Goal: Task Accomplishment & Management: Complete application form

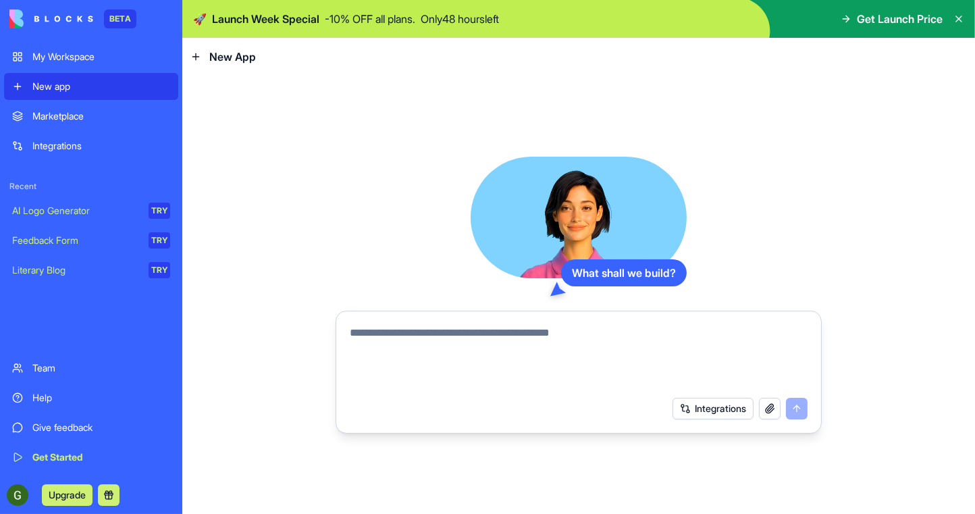
click at [496, 336] on textarea at bounding box center [579, 357] width 458 height 65
click at [75, 111] on div "Marketplace" at bounding box center [101, 116] width 138 height 14
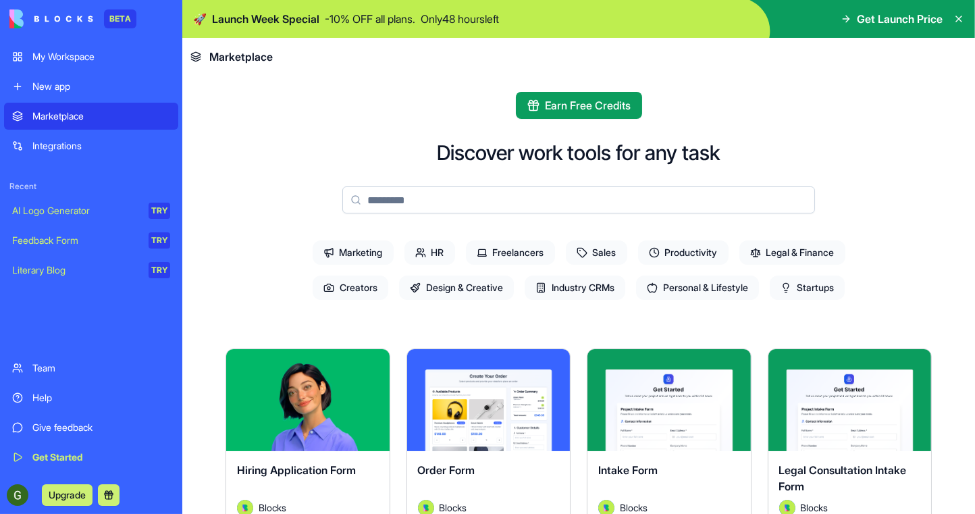
click at [610, 248] on span "Sales" at bounding box center [596, 252] width 61 height 24
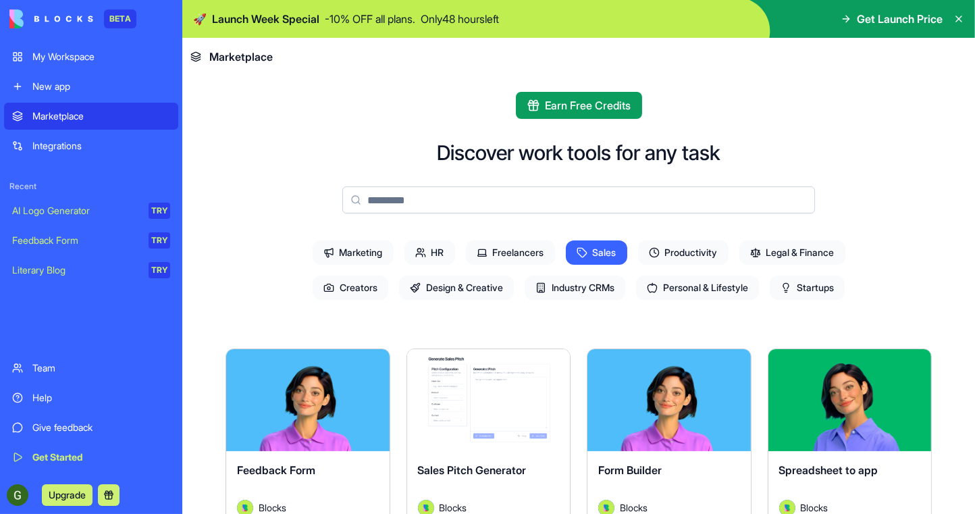
click at [567, 285] on span "Industry CRMs" at bounding box center [575, 287] width 101 height 24
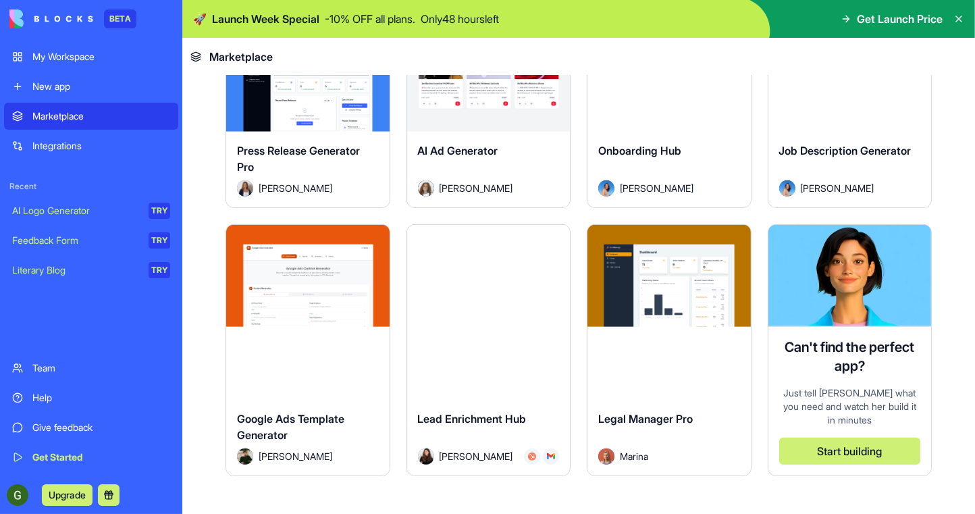
scroll to position [1101, 0]
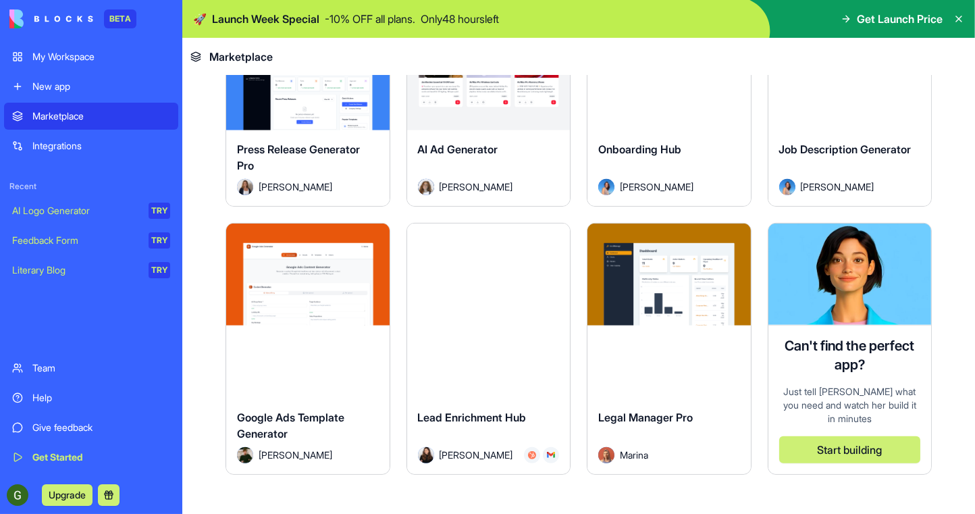
click at [469, 316] on div "Explore Lead Enrichment Hub [PERSON_NAME]" at bounding box center [488, 349] width 165 height 252
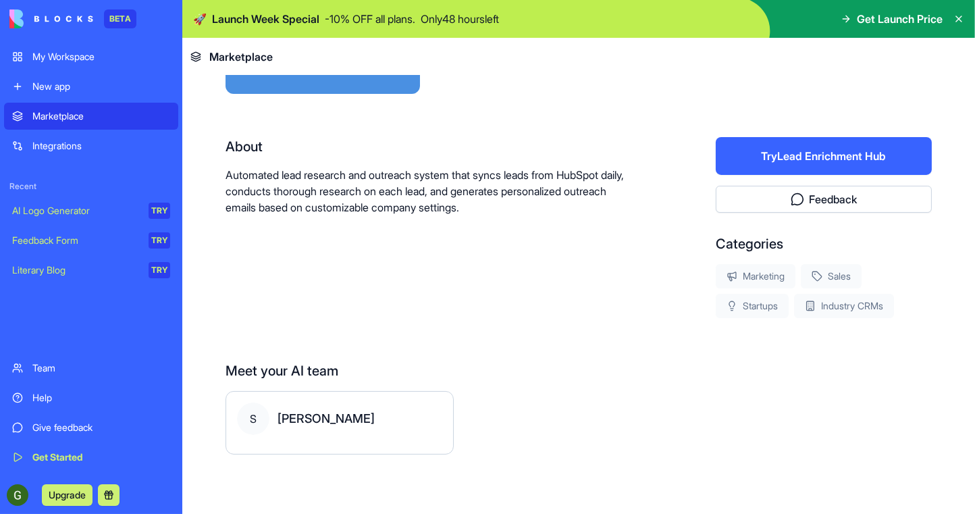
scroll to position [213, 0]
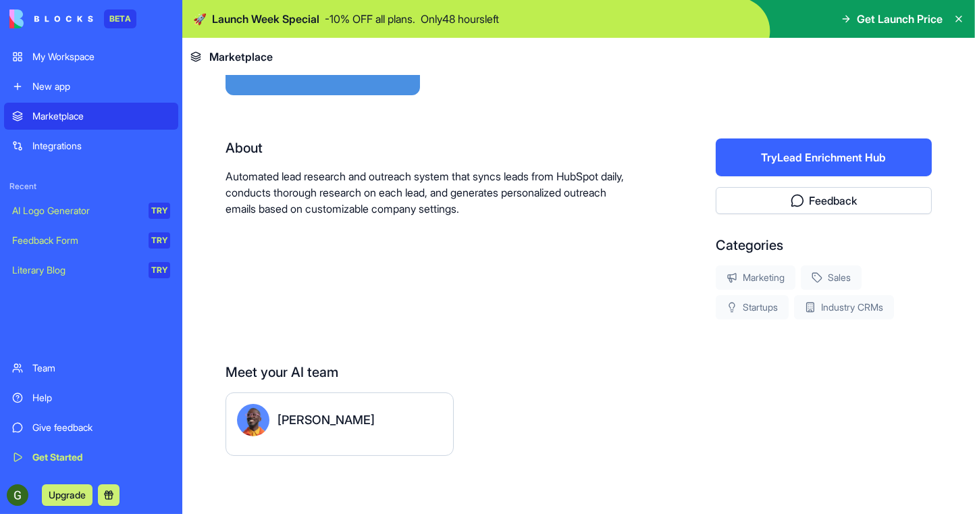
click at [771, 155] on button "Try Lead Enrichment Hub" at bounding box center [824, 157] width 216 height 38
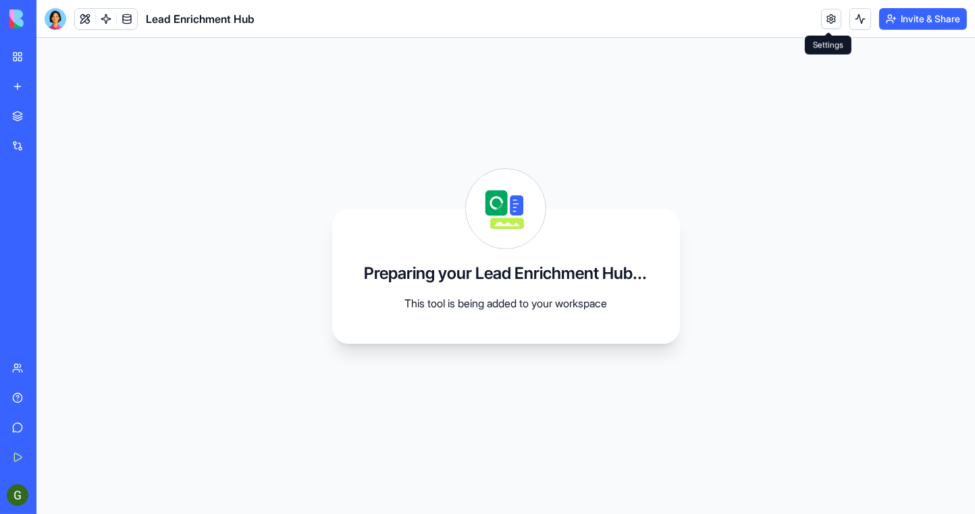
click at [826, 21] on link at bounding box center [831, 19] width 20 height 20
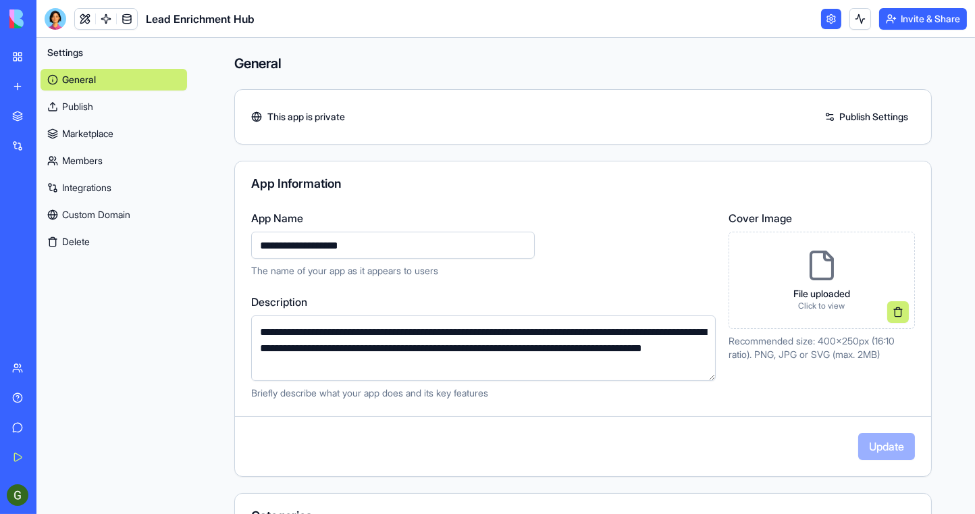
click at [830, 22] on link at bounding box center [831, 19] width 20 height 20
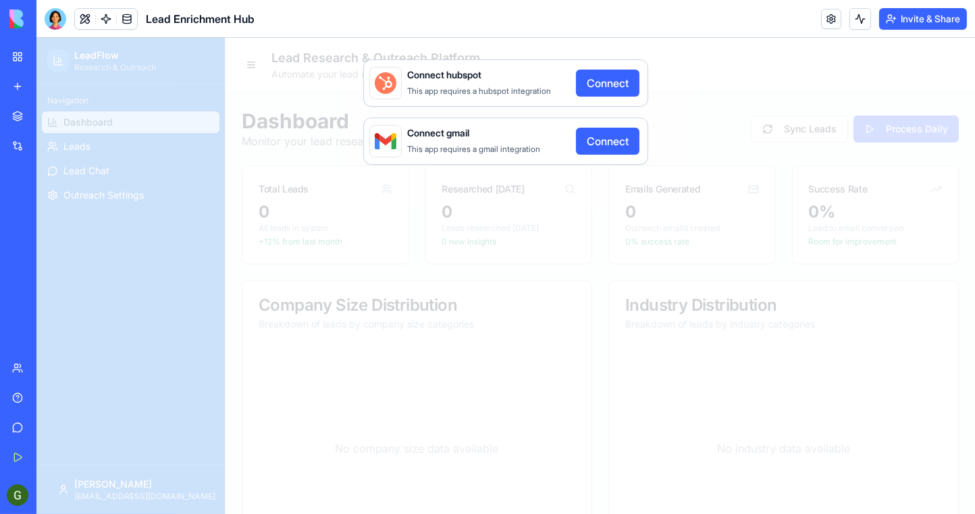
click at [685, 96] on div "Connect hubspot This app requires a hubspot integration Connect Connect gmail T…" at bounding box center [505, 276] width 939 height 476
click at [21, 22] on img at bounding box center [51, 18] width 84 height 19
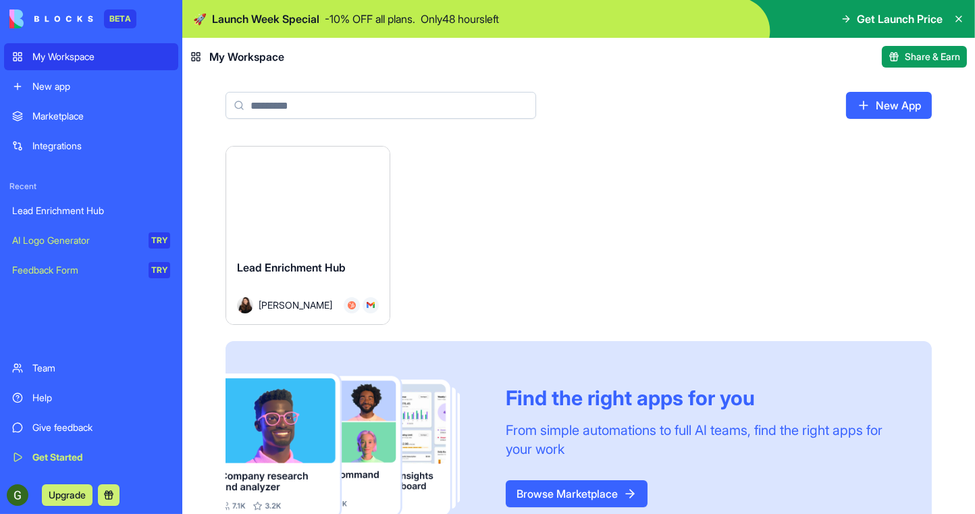
click at [375, 167] on html "BETA My Workspace New app Marketplace Integrations Recent Lead Enrichment Hub A…" at bounding box center [487, 257] width 975 height 514
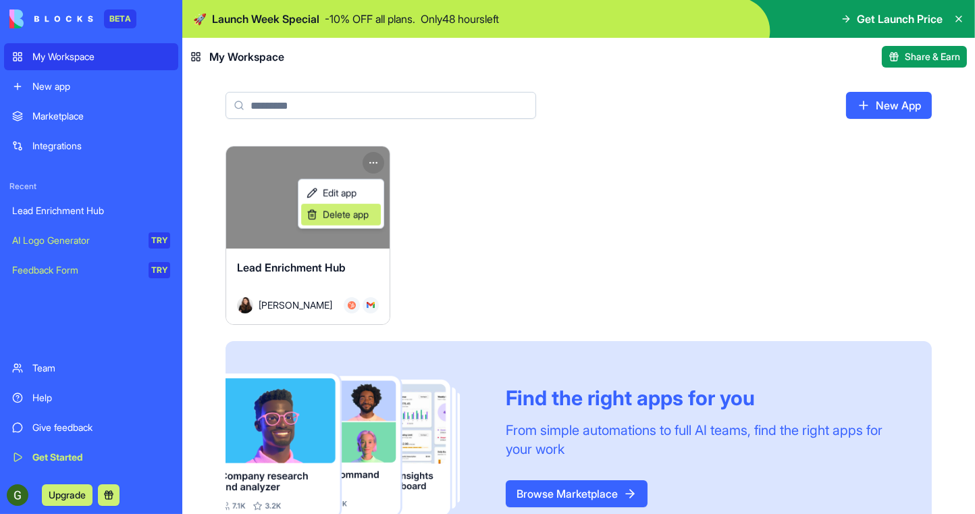
click at [354, 210] on span "Delete app" at bounding box center [346, 215] width 46 height 14
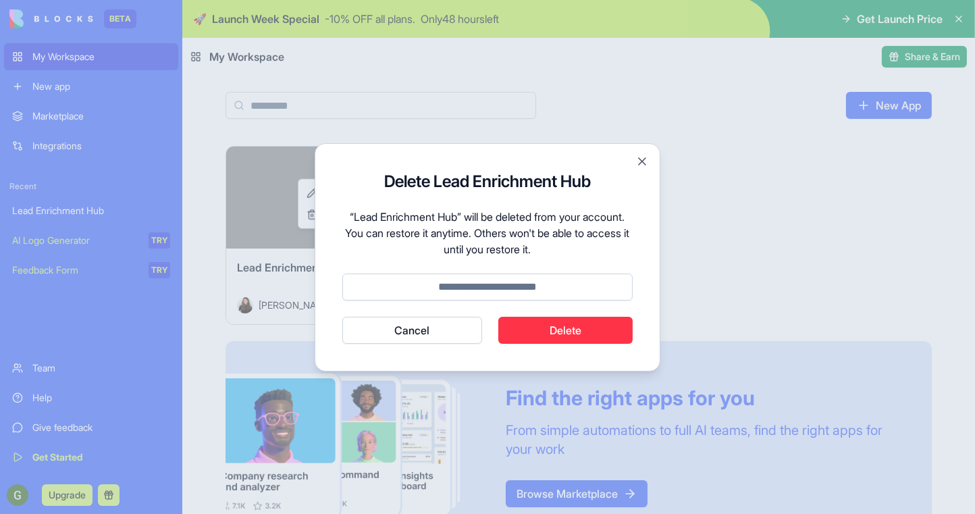
drag, startPoint x: 560, startPoint y: 329, endPoint x: 512, endPoint y: 275, distance: 71.8
click at [512, 275] on form "Delete Lead Enrichment Hub “Lead Enrichment Hub” will be deleted from your acco…" at bounding box center [487, 257] width 290 height 173
click at [510, 286] on input at bounding box center [487, 286] width 290 height 27
type input "******"
click at [558, 334] on button "Delete" at bounding box center [565, 330] width 135 height 27
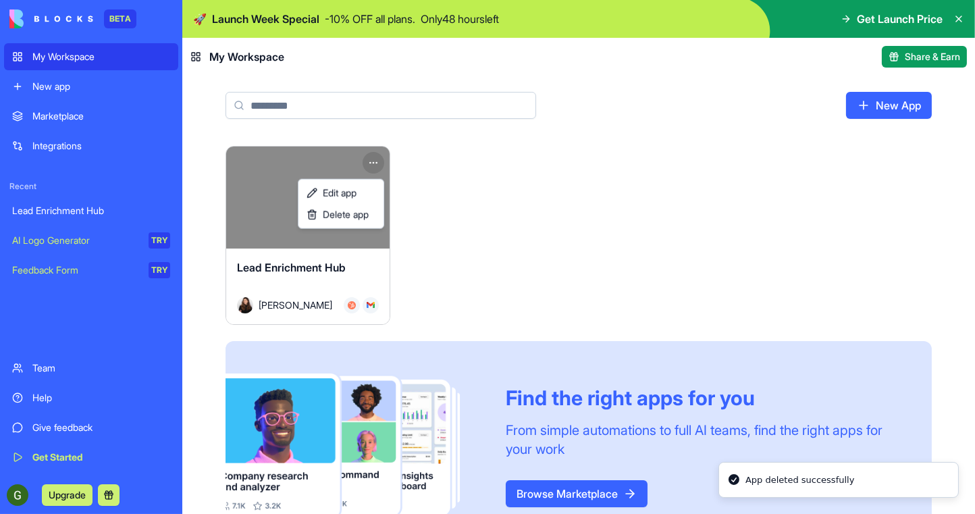
click at [433, 246] on html "BETA My Workspace New app Marketplace Integrations Recent Lead Enrichment Hub A…" at bounding box center [487, 257] width 975 height 514
click at [372, 163] on html "BETA My Workspace New app Marketplace Integrations Recent Lead Enrichment Hub A…" at bounding box center [487, 257] width 975 height 514
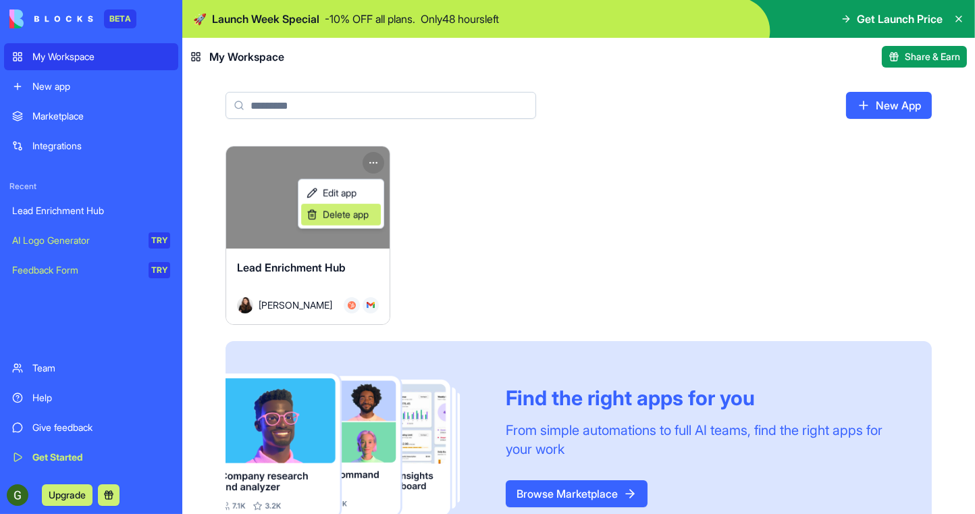
click at [349, 215] on span "Delete app" at bounding box center [346, 215] width 46 height 14
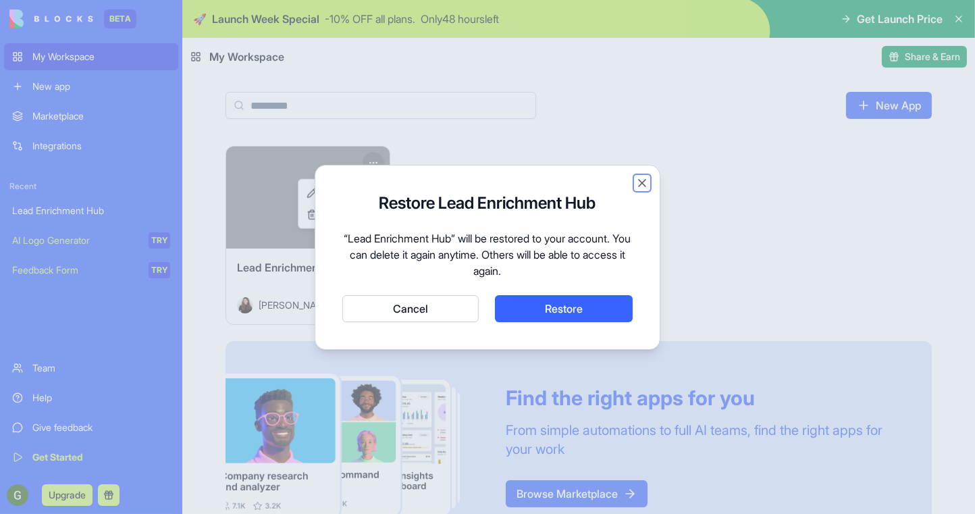
click at [643, 184] on button "Close" at bounding box center [642, 183] width 14 height 14
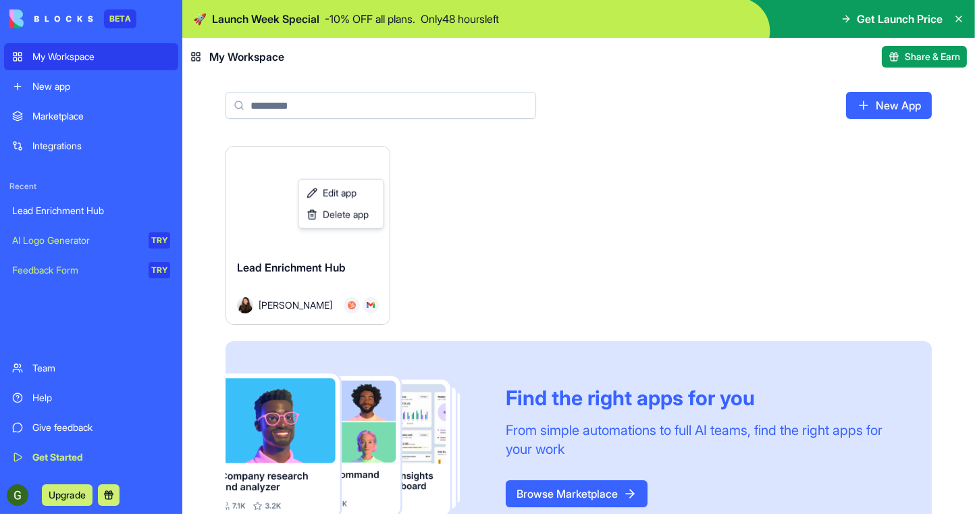
click at [866, 106] on html "BETA My Workspace New app Marketplace Integrations Recent Lead Enrichment Hub A…" at bounding box center [487, 257] width 975 height 514
click at [866, 106] on link "New App" at bounding box center [889, 105] width 86 height 27
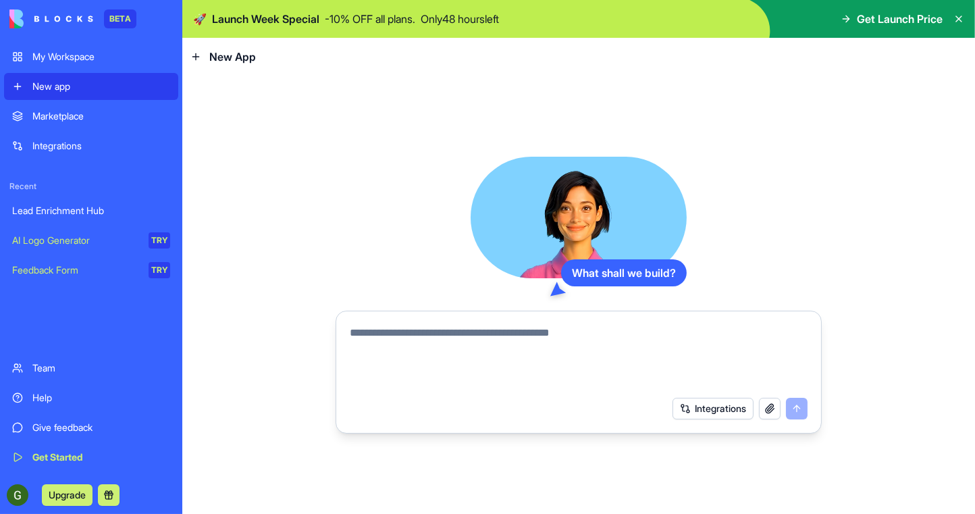
click at [101, 145] on div "Integrations" at bounding box center [101, 146] width 138 height 14
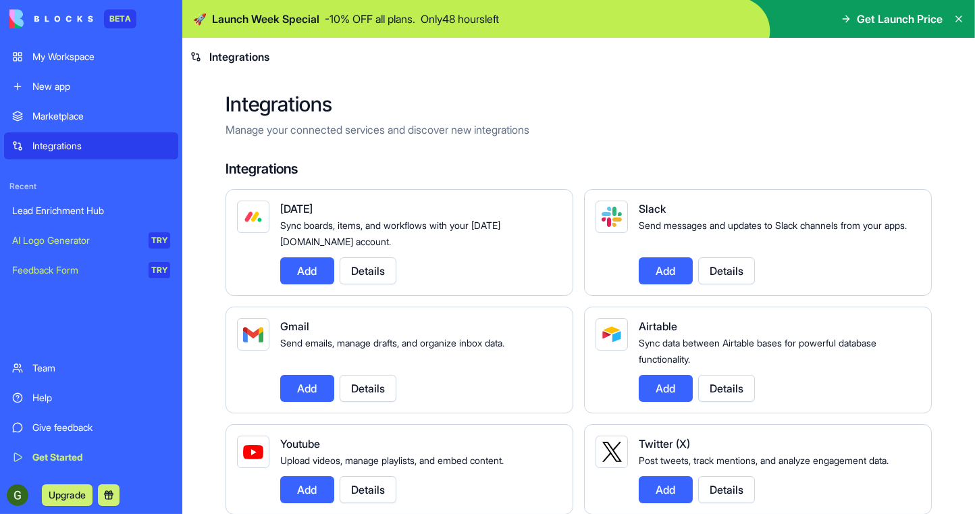
click at [79, 82] on div "New app" at bounding box center [101, 87] width 138 height 14
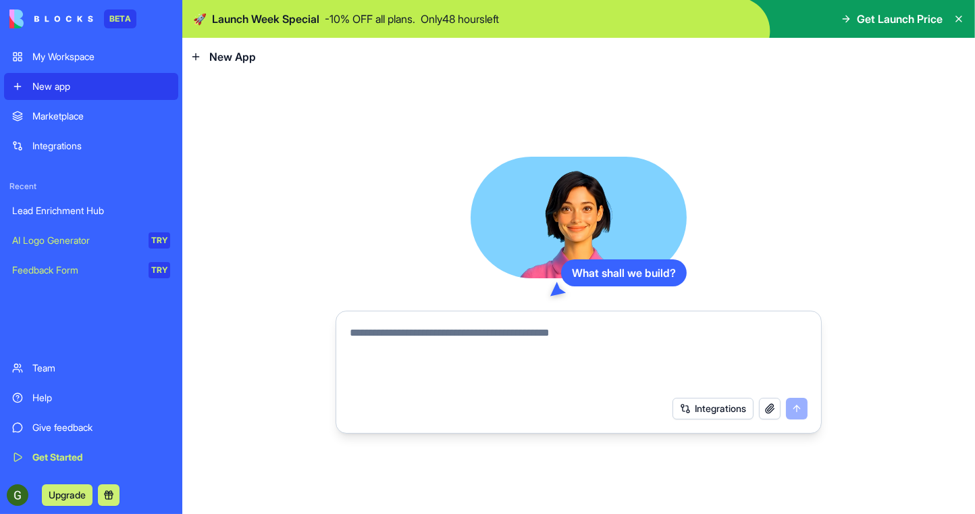
click at [419, 334] on textarea at bounding box center [579, 357] width 458 height 65
click at [896, 13] on span "Get Launch Price" at bounding box center [900, 19] width 86 height 16
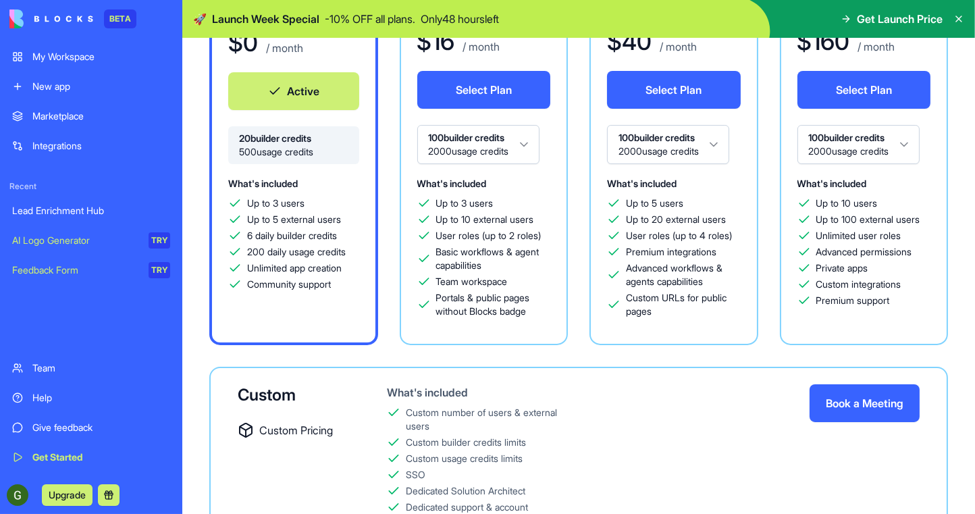
scroll to position [212, 0]
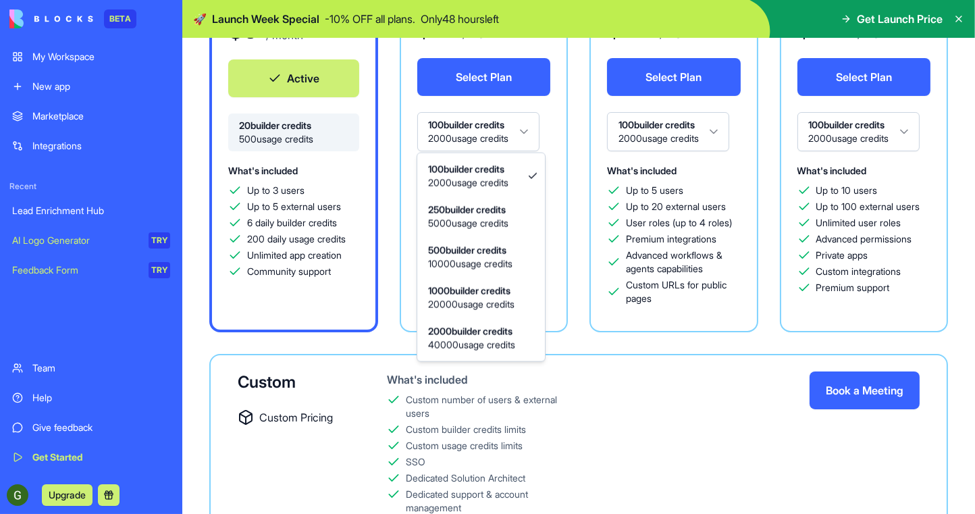
click at [527, 136] on html "BETA My Workspace New app Marketplace Integrations Recent Lead Enrichment Hub A…" at bounding box center [487, 257] width 975 height 514
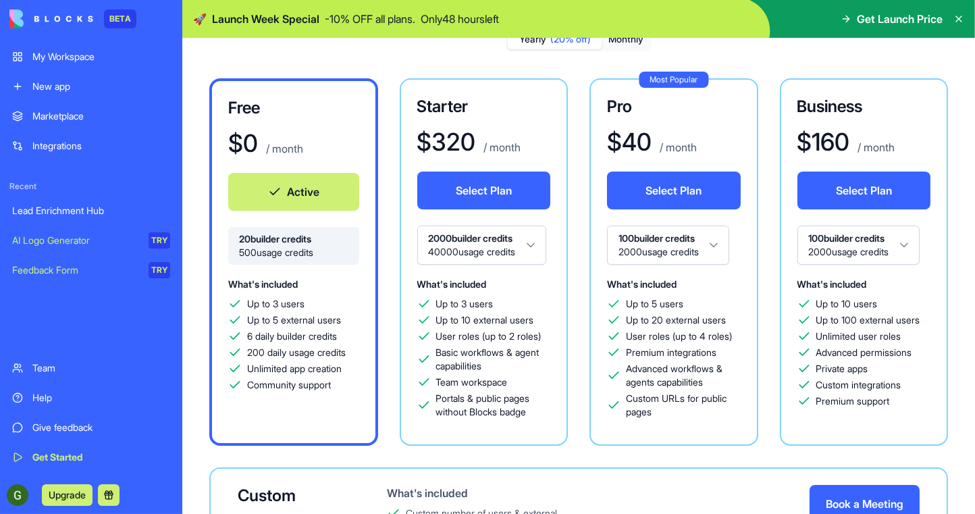
scroll to position [85, 0]
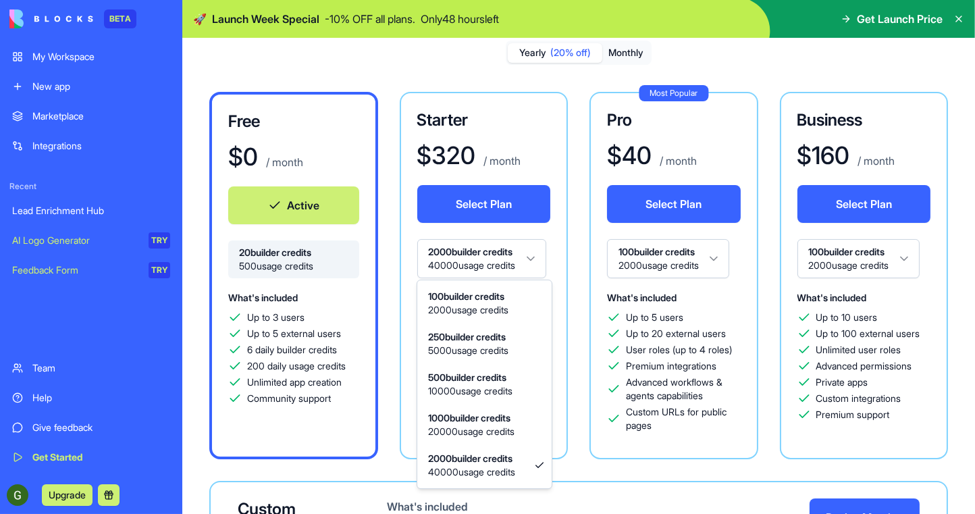
click at [502, 251] on html "BETA My Workspace New app Marketplace Integrations Recent Lead Enrichment Hub A…" at bounding box center [487, 257] width 975 height 514
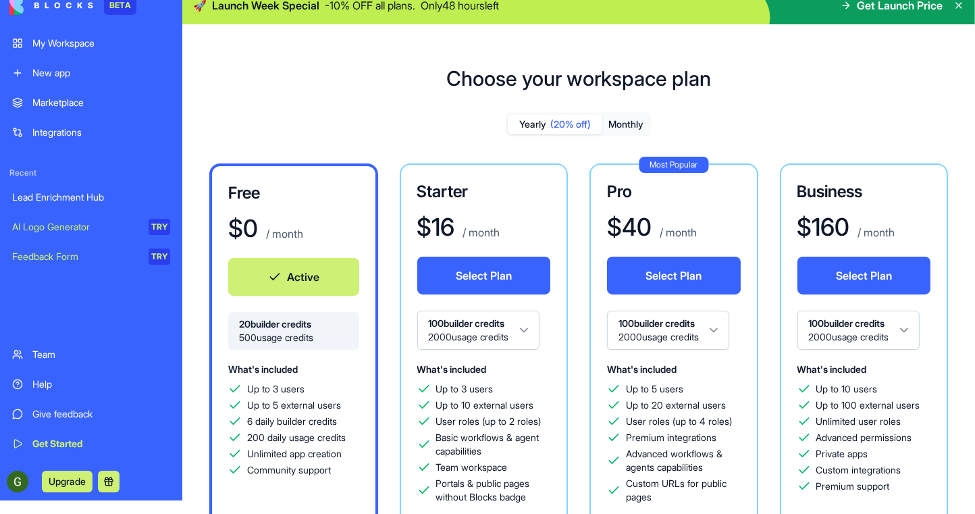
scroll to position [0, 0]
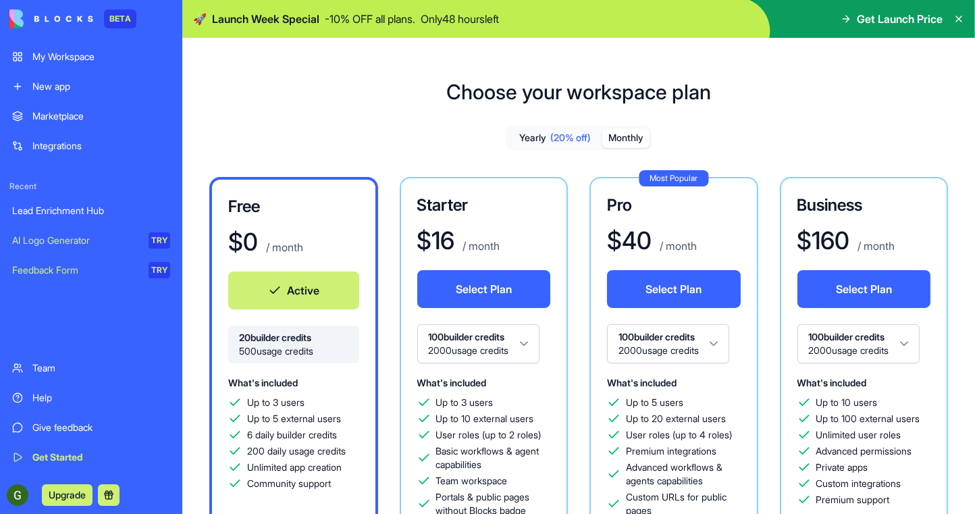
click at [631, 137] on button "Monthly" at bounding box center [625, 138] width 47 height 20
click at [561, 134] on span "(20% off)" at bounding box center [570, 138] width 41 height 14
click at [53, 89] on div "New app" at bounding box center [101, 87] width 138 height 14
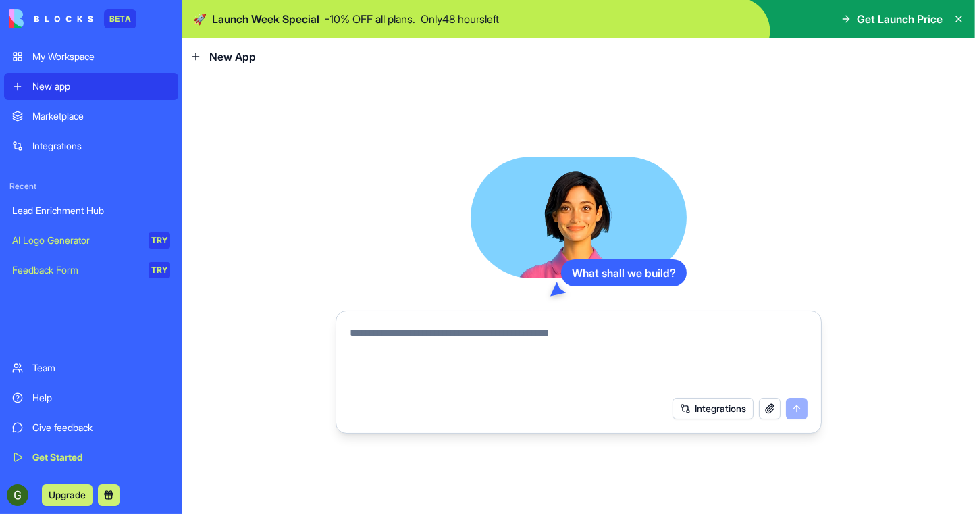
click at [370, 330] on textarea at bounding box center [579, 357] width 458 height 65
type textarea "**********"
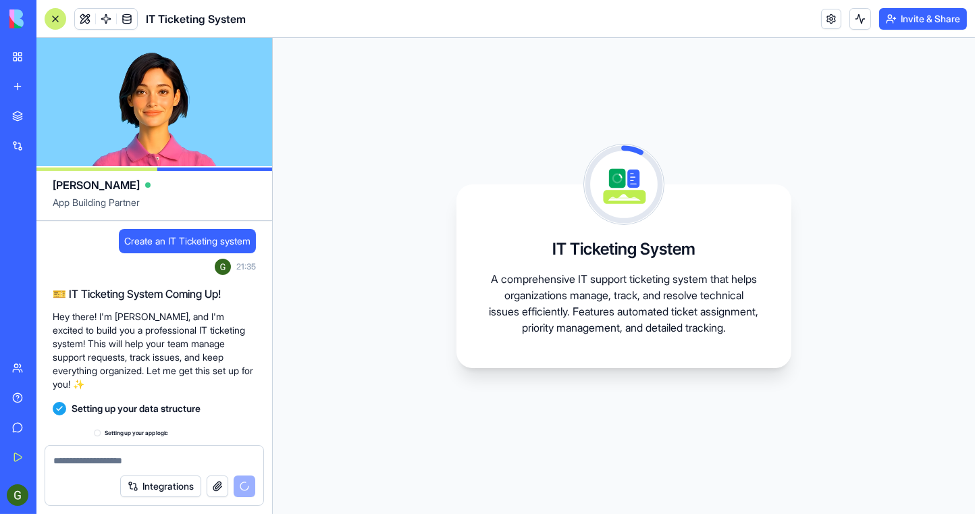
scroll to position [185, 0]
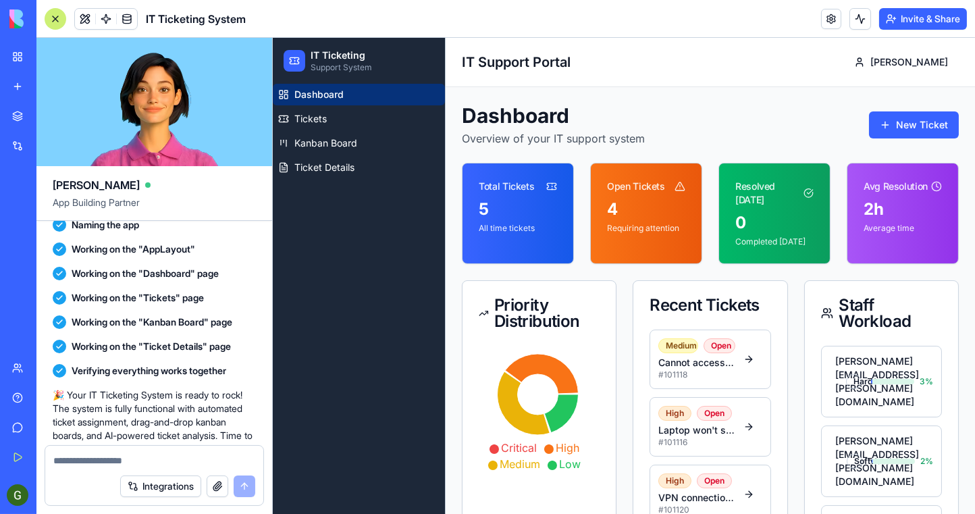
scroll to position [374, 0]
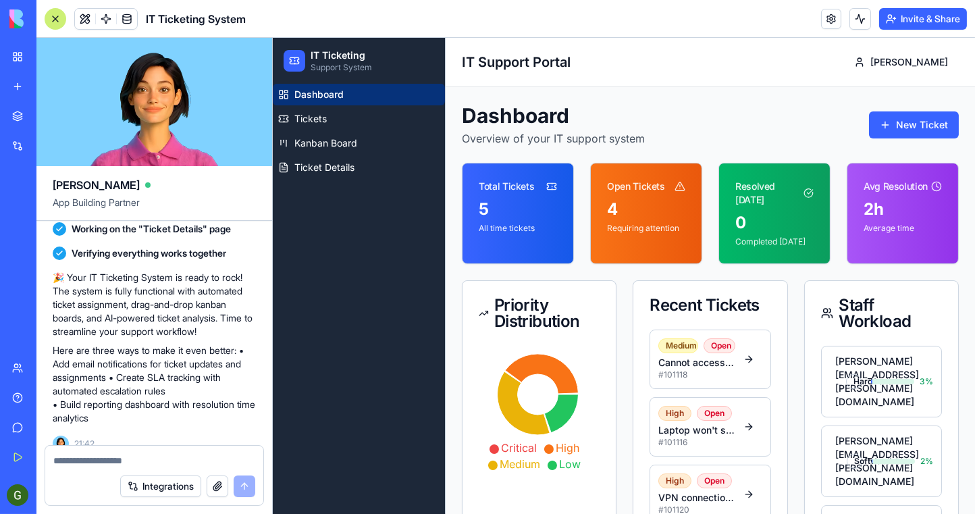
click at [336, 88] on span "Dashboard" at bounding box center [318, 95] width 49 height 14
click at [329, 109] on link "Tickets" at bounding box center [358, 119] width 172 height 22
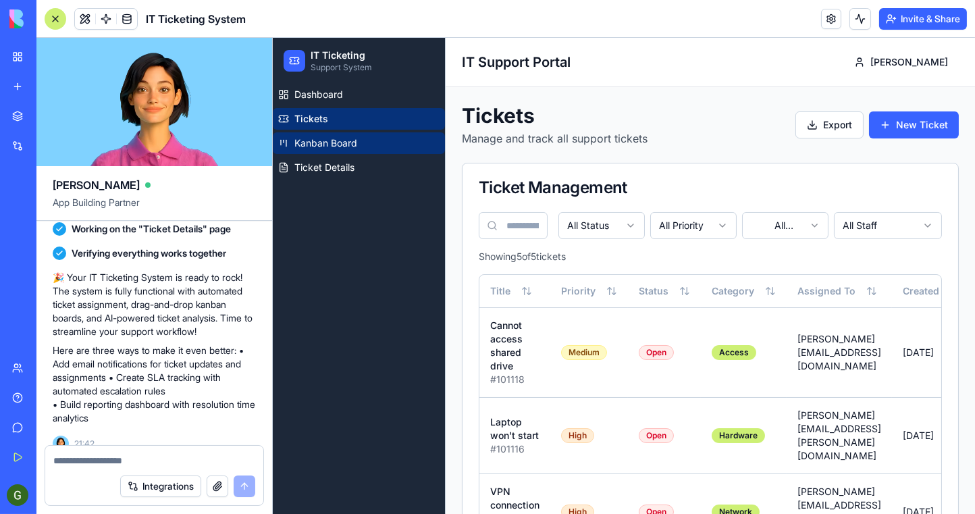
click at [324, 142] on span "Kanban Board" at bounding box center [325, 143] width 63 height 14
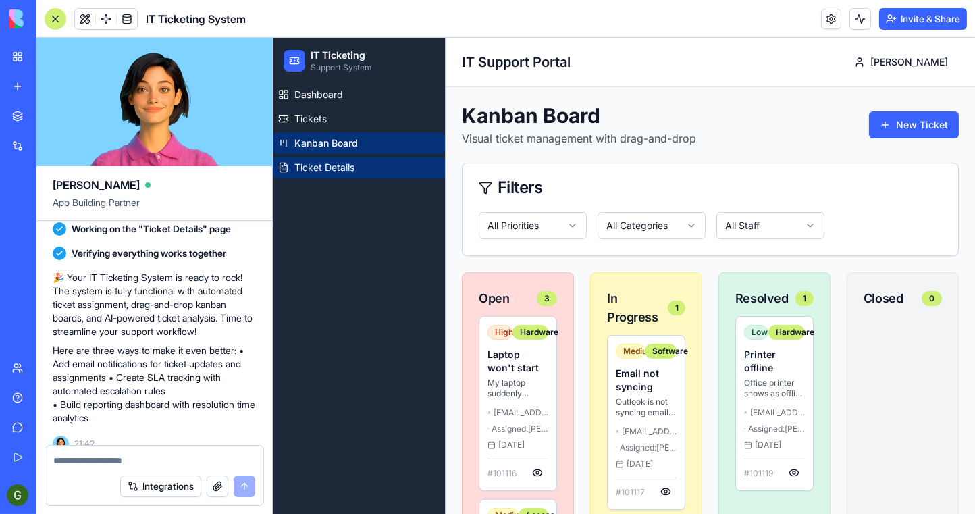
click at [324, 162] on span "Ticket Details" at bounding box center [324, 168] width 60 height 14
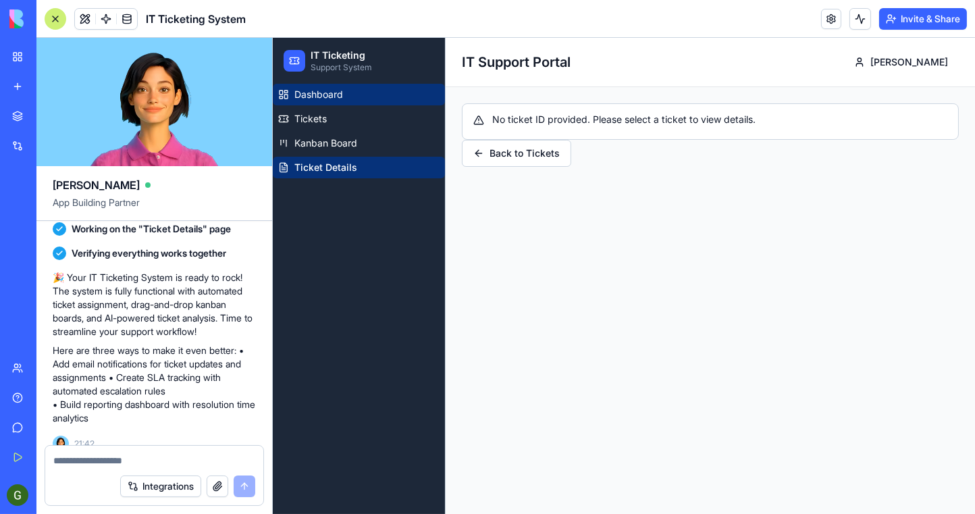
click at [314, 89] on span "Dashboard" at bounding box center [318, 95] width 49 height 14
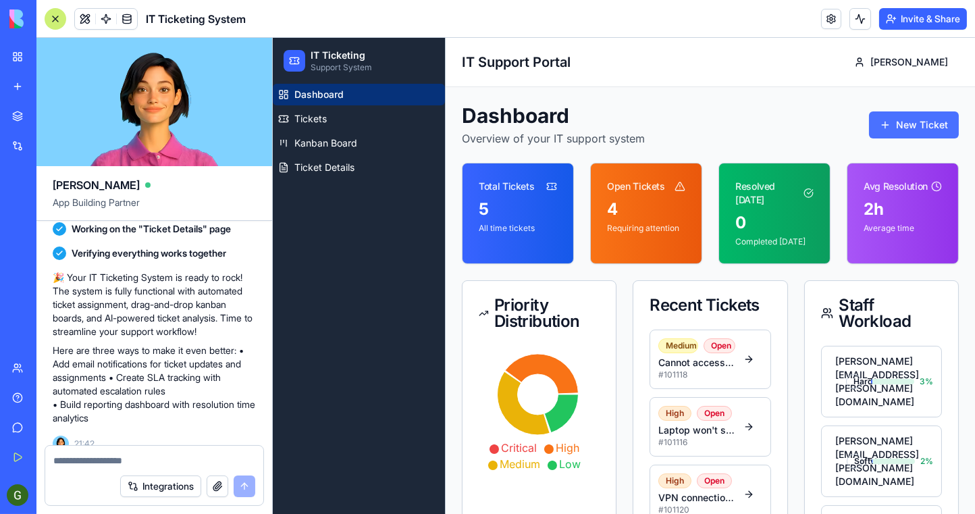
click at [905, 124] on button "New Ticket" at bounding box center [913, 124] width 90 height 27
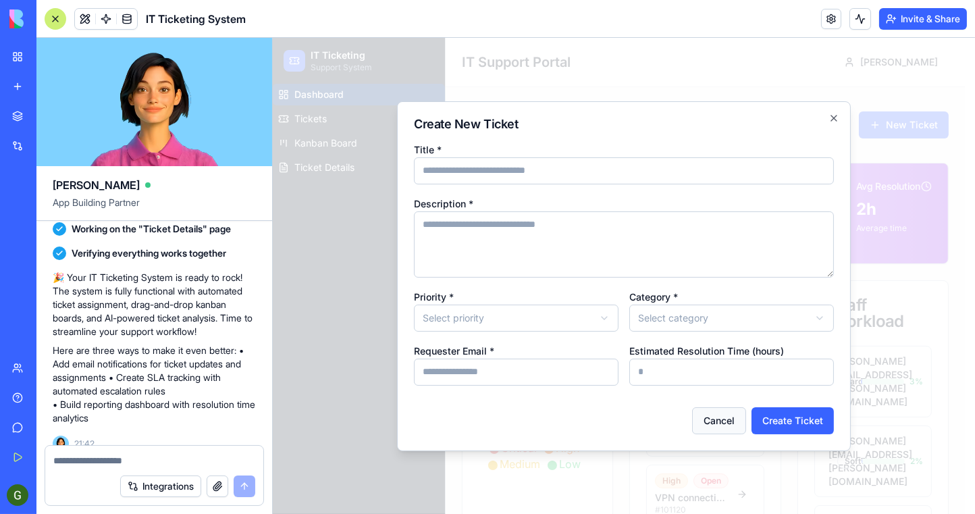
click at [711, 419] on button "Cancel" at bounding box center [718, 420] width 54 height 27
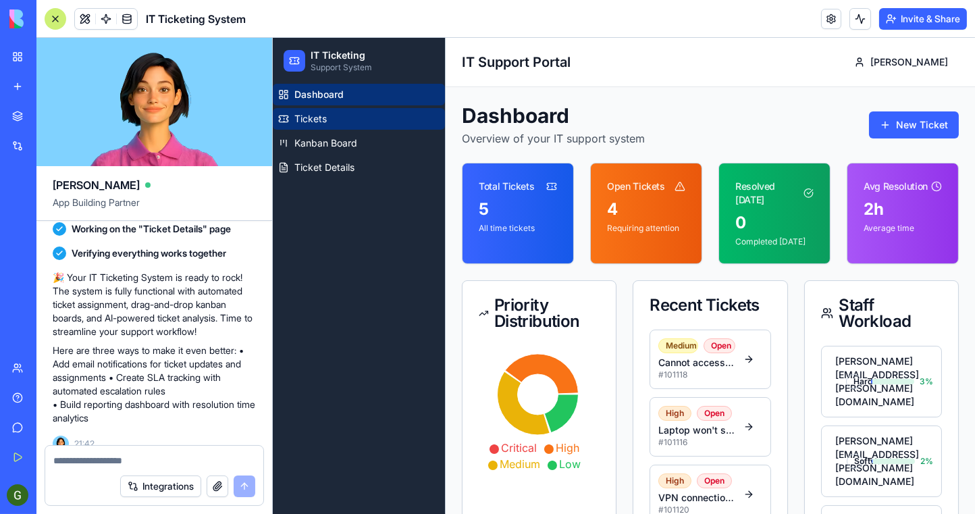
click at [347, 121] on link "Tickets" at bounding box center [358, 119] width 172 height 22
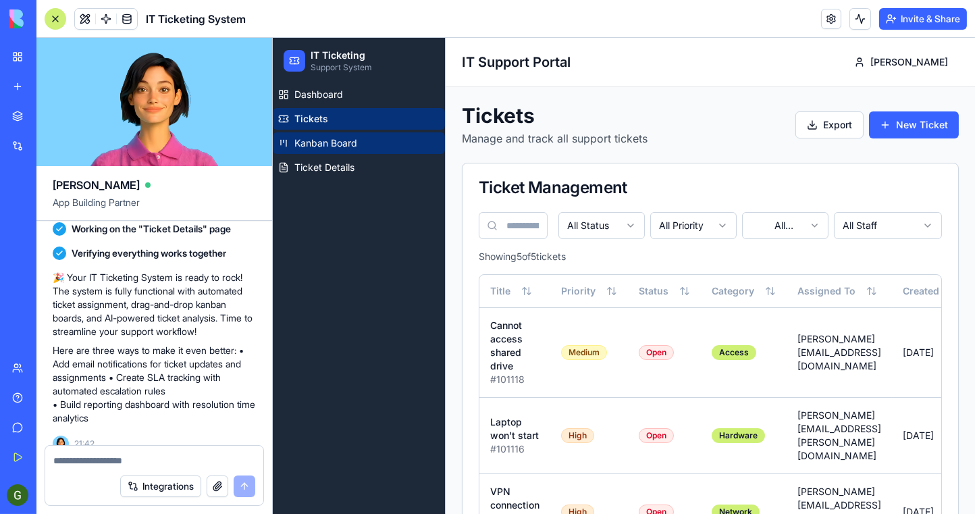
click at [346, 142] on span "Kanban Board" at bounding box center [325, 143] width 63 height 14
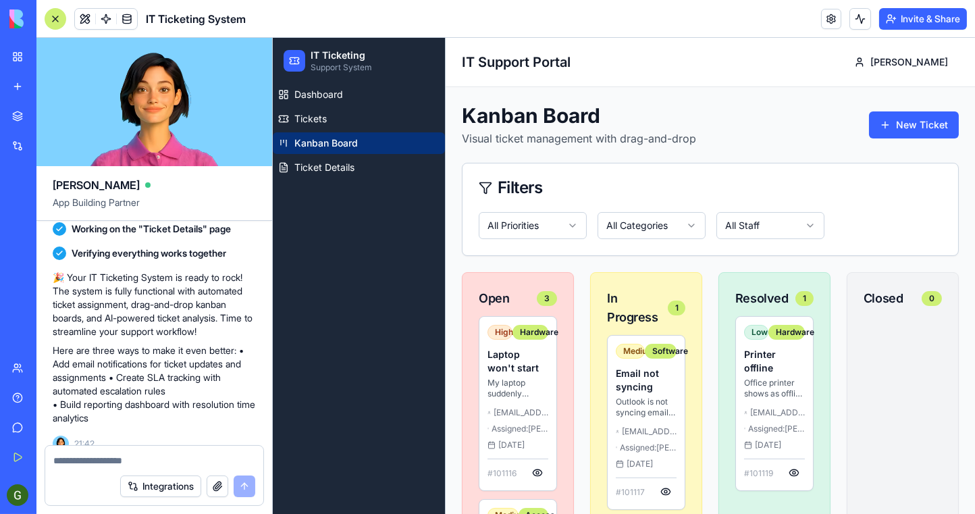
click at [346, 142] on span "Kanban Board" at bounding box center [325, 143] width 63 height 14
click at [338, 172] on span "Ticket Details" at bounding box center [324, 168] width 60 height 14
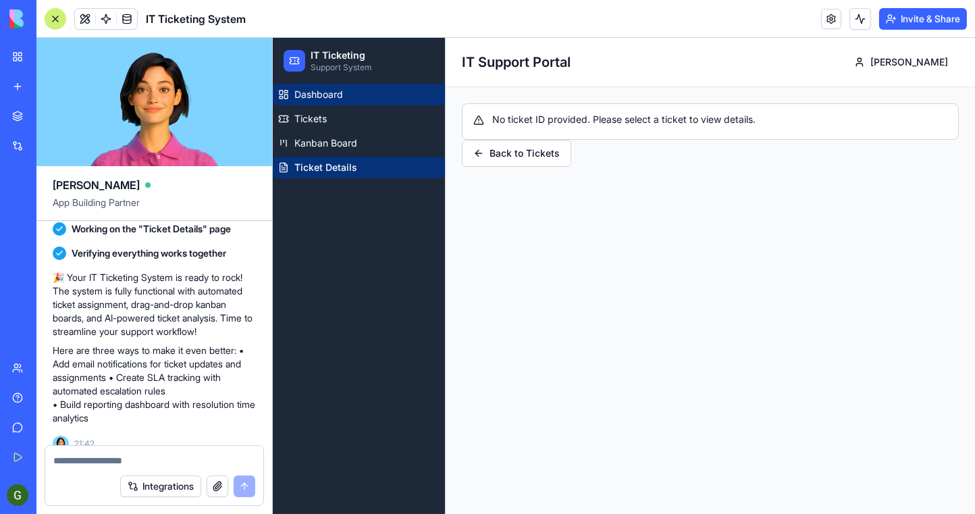
click at [363, 84] on link "Dashboard" at bounding box center [358, 95] width 172 height 22
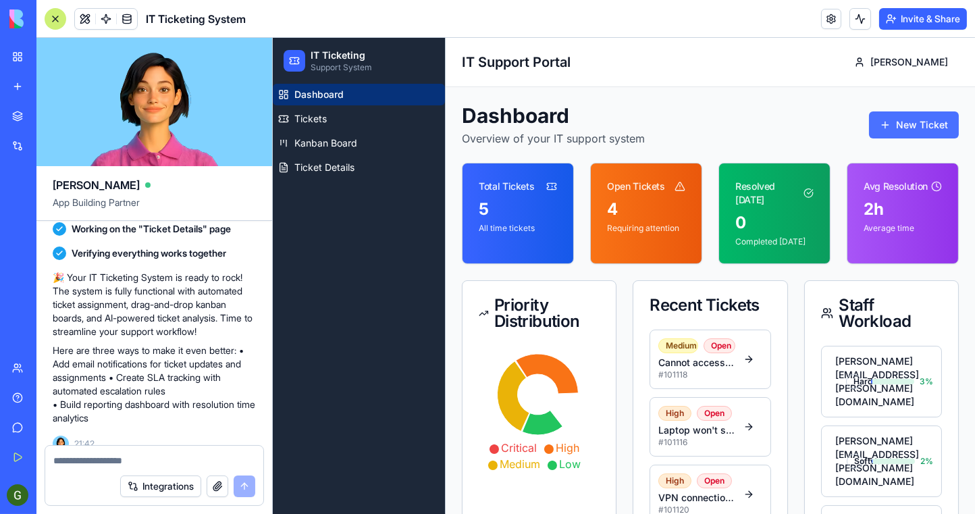
click at [910, 124] on button "New Ticket" at bounding box center [913, 124] width 90 height 27
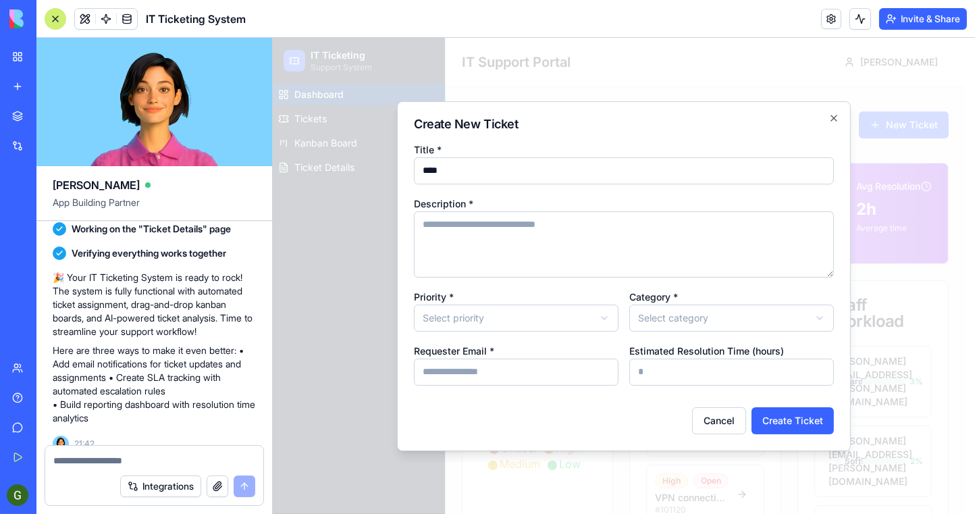
type input "****"
type textarea "********"
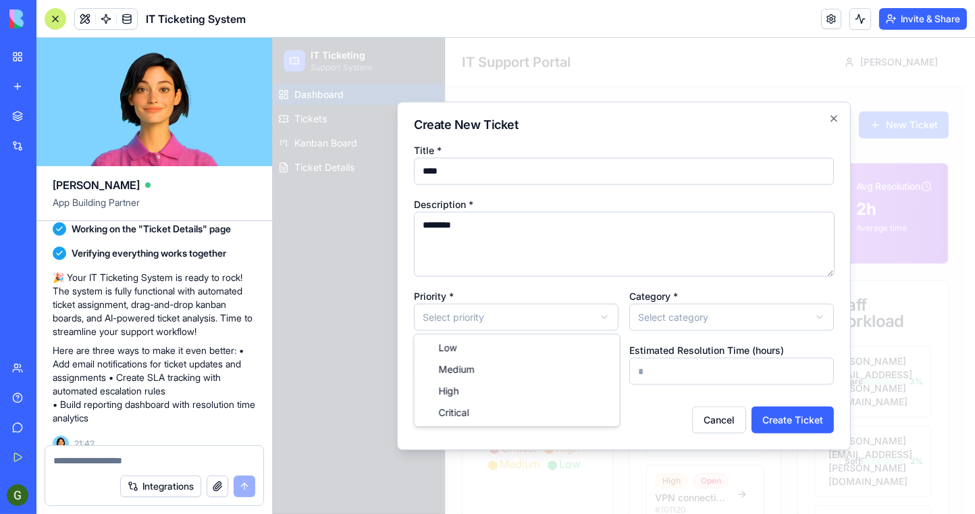
click at [571, 311] on body "IT Ticketing Support System Dashboard Tickets Kanban Board Ticket Details Toggl…" at bounding box center [618, 370] width 692 height 665
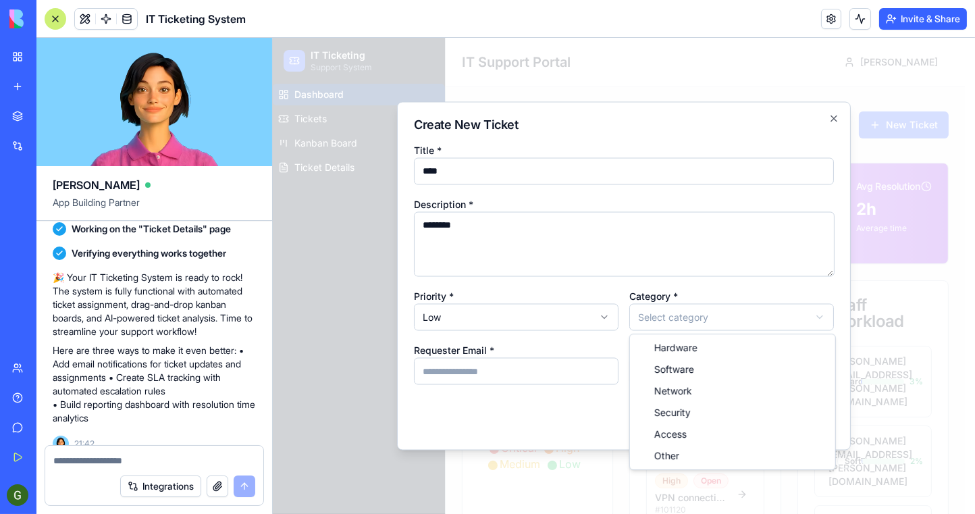
click at [648, 313] on body "IT Ticketing Support System Dashboard Tickets Kanban Board Ticket Details Toggl…" at bounding box center [618, 370] width 692 height 665
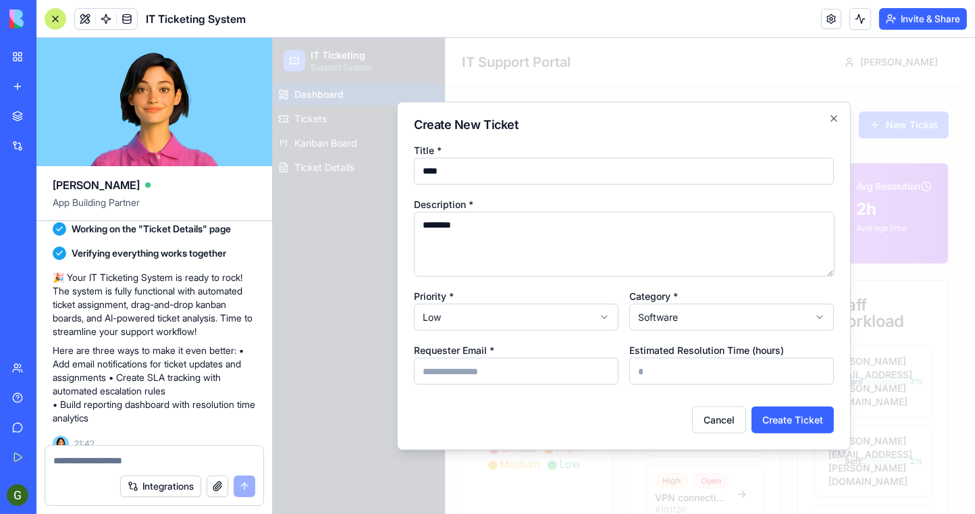
click at [487, 375] on input "Requester Email *" at bounding box center [515, 371] width 205 height 27
type input "**********"
click at [664, 367] on input "Estimated Resolution Time (hours)" at bounding box center [731, 371] width 205 height 27
click at [821, 371] on input "*" at bounding box center [731, 371] width 205 height 27
type input "*"
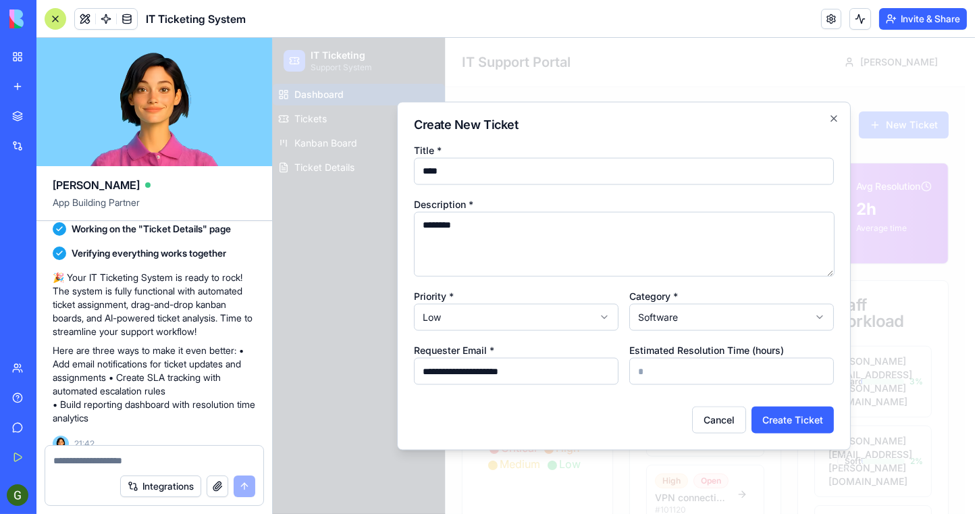
click at [821, 371] on input "*" at bounding box center [731, 371] width 205 height 27
click at [797, 414] on button "Create Ticket" at bounding box center [792, 419] width 82 height 27
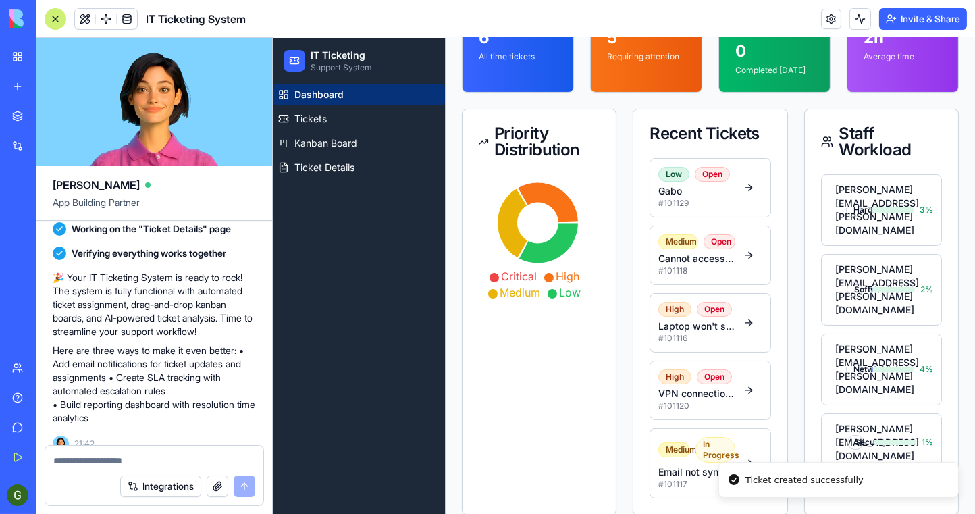
scroll to position [180, 0]
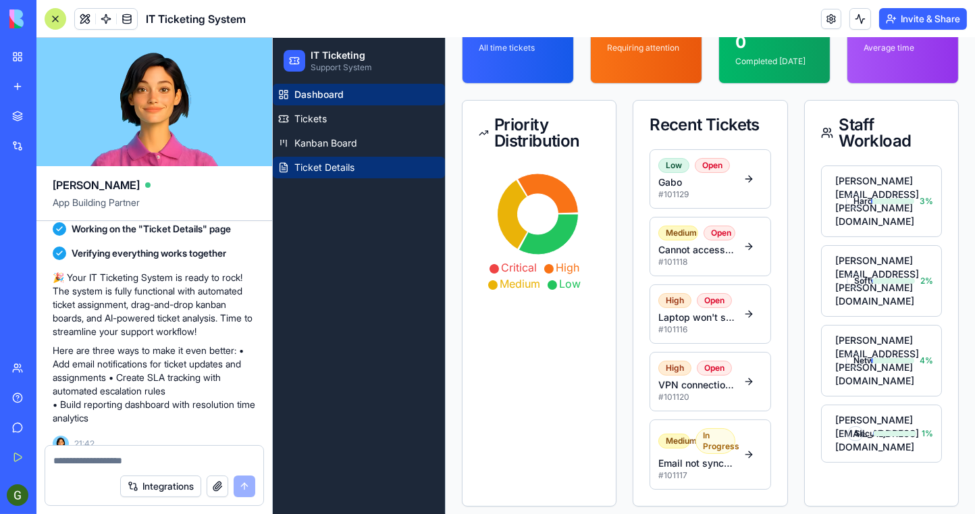
click at [352, 172] on span "Ticket Details" at bounding box center [324, 168] width 60 height 14
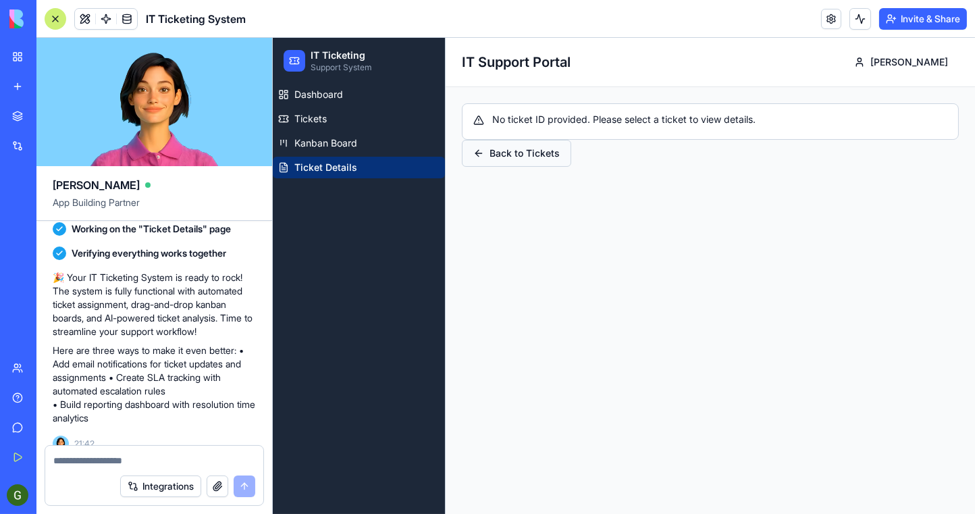
click at [496, 154] on button "Back to Tickets" at bounding box center [515, 153] width 109 height 27
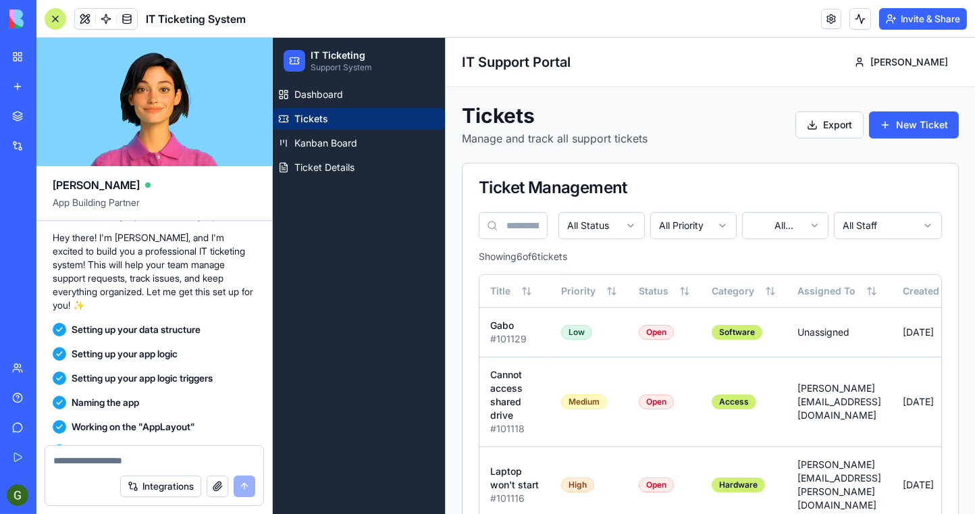
scroll to position [63, 0]
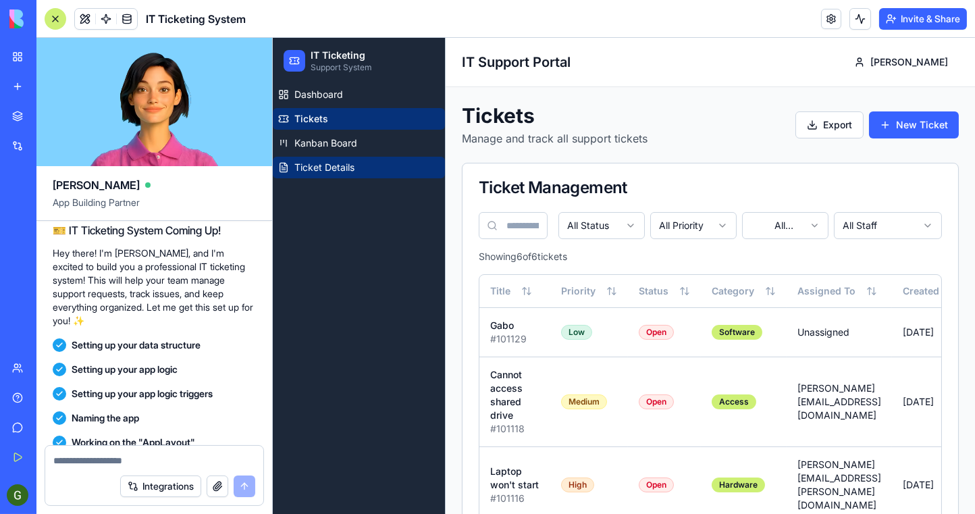
click at [336, 171] on span "Ticket Details" at bounding box center [324, 168] width 60 height 14
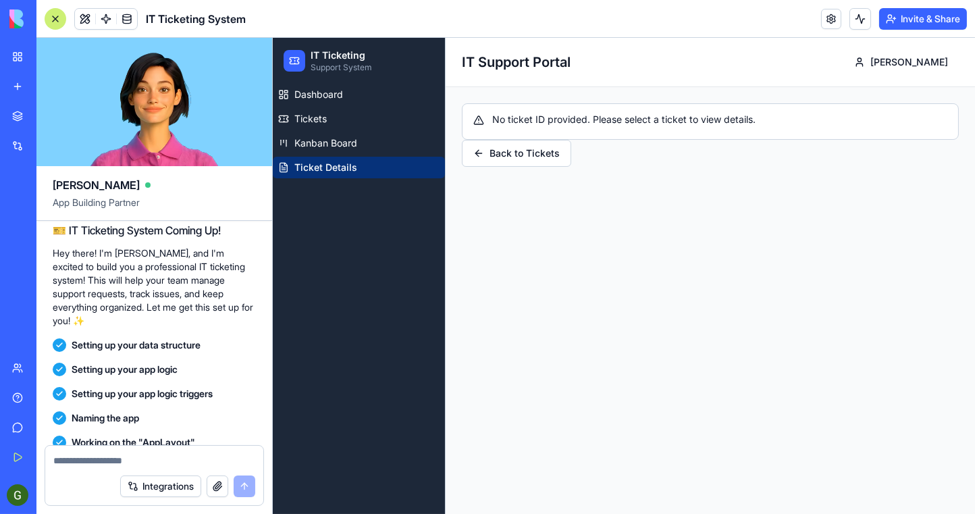
click at [341, 154] on ul "Dashboard Tickets Kanban Board Ticket Details" at bounding box center [358, 131] width 172 height 95
click at [335, 97] on span "Dashboard" at bounding box center [318, 95] width 49 height 14
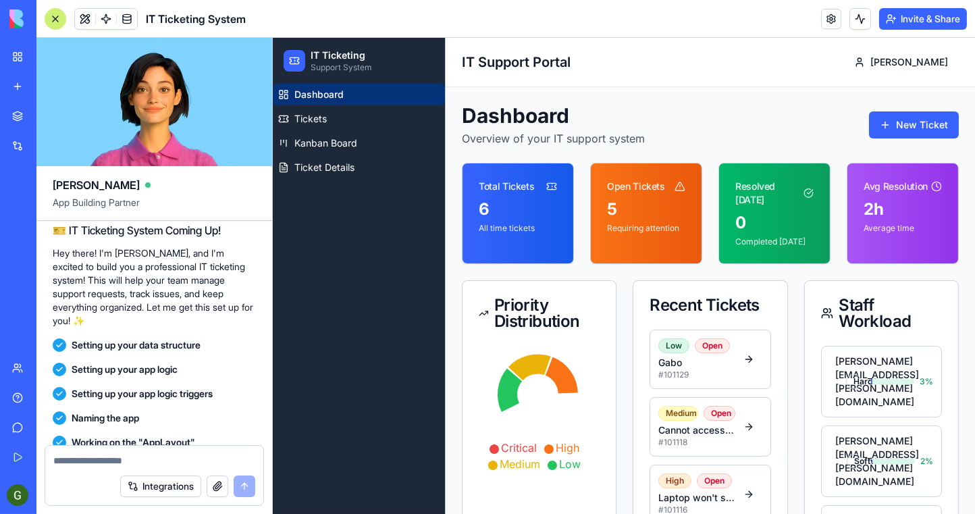
click at [496, 186] on div "Total Tickets" at bounding box center [505, 187] width 55 height 14
click at [546, 184] on icon at bounding box center [551, 186] width 11 height 11
click at [639, 195] on div "Open Tickets" at bounding box center [645, 180] width 111 height 35
click at [764, 202] on div "Resolved [DATE]" at bounding box center [769, 193] width 68 height 27
click at [879, 205] on div "2 h" at bounding box center [902, 210] width 78 height 22
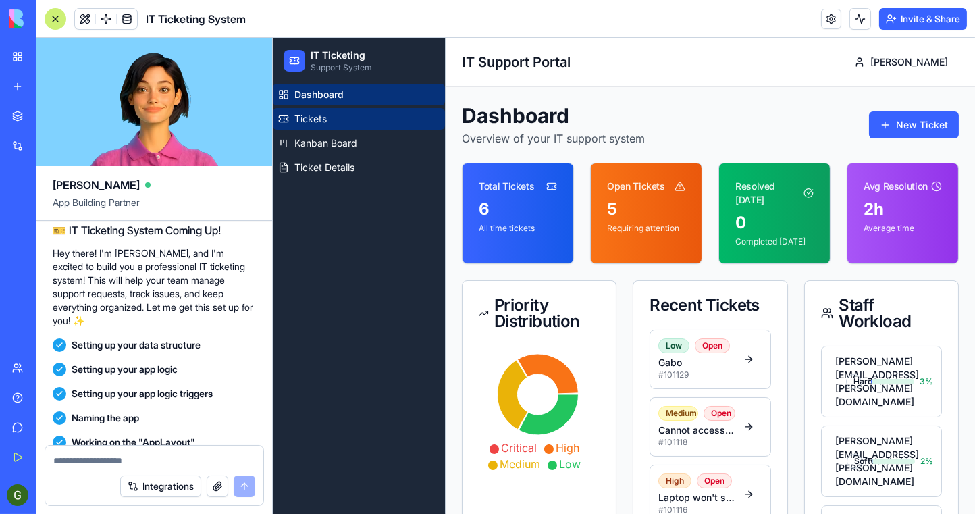
click at [344, 111] on link "Tickets" at bounding box center [358, 119] width 172 height 22
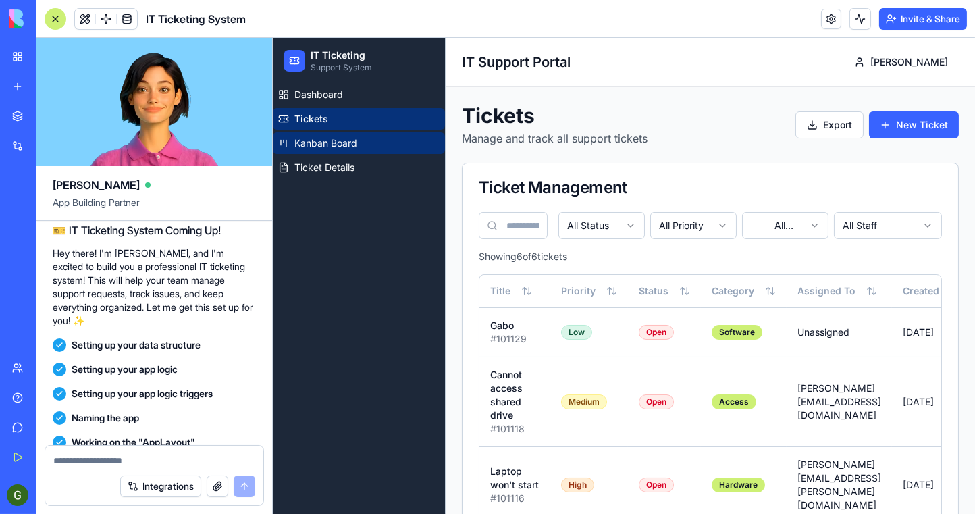
click at [331, 141] on span "Kanban Board" at bounding box center [325, 143] width 63 height 14
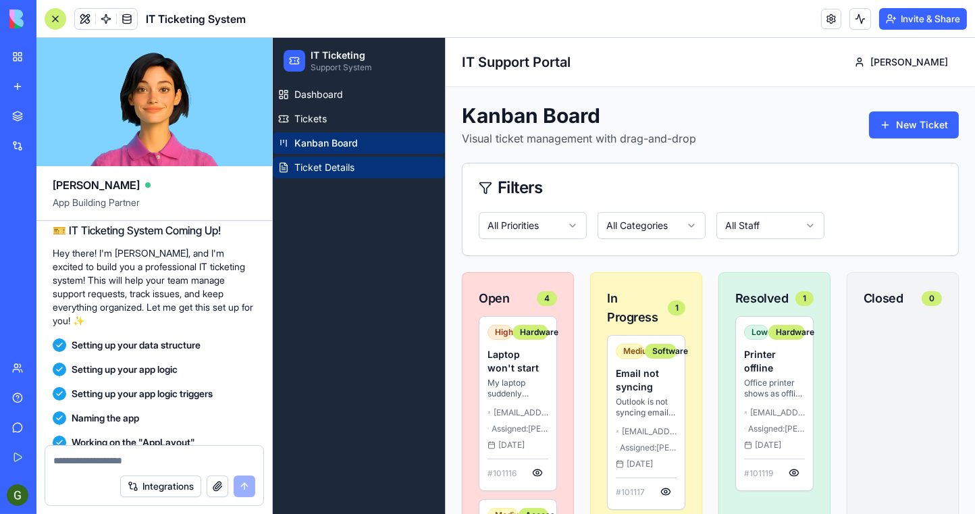
click at [322, 167] on span "Ticket Details" at bounding box center [324, 168] width 60 height 14
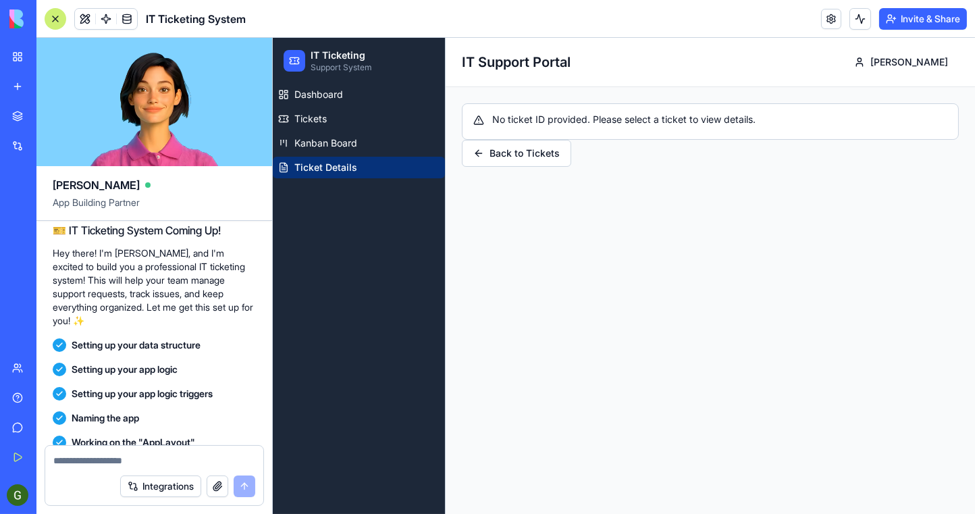
click at [87, 20] on span at bounding box center [106, 19] width 38 height 38
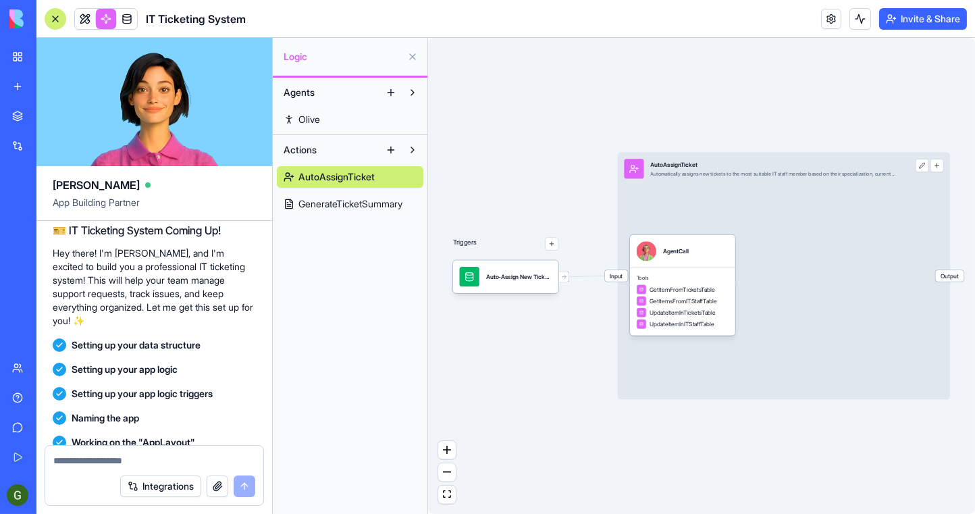
click at [342, 205] on span "GenerateTicketSummary" at bounding box center [350, 204] width 104 height 14
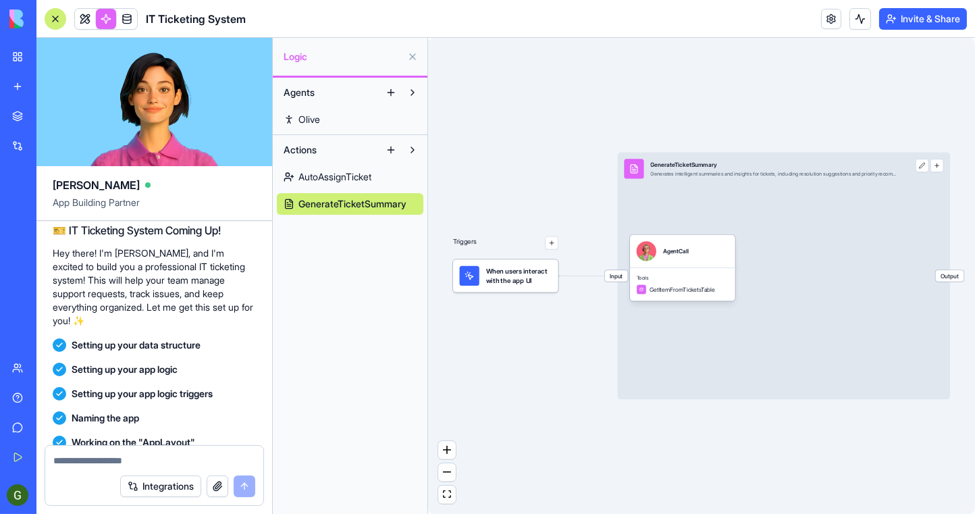
click at [345, 178] on span "AutoAssignTicket" at bounding box center [334, 177] width 73 height 14
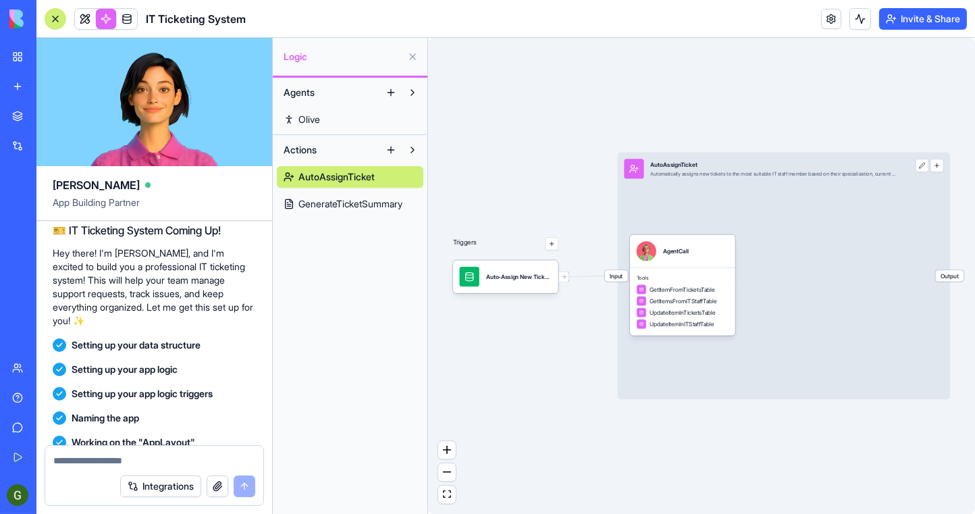
click at [358, 123] on link "Olive" at bounding box center [350, 120] width 147 height 22
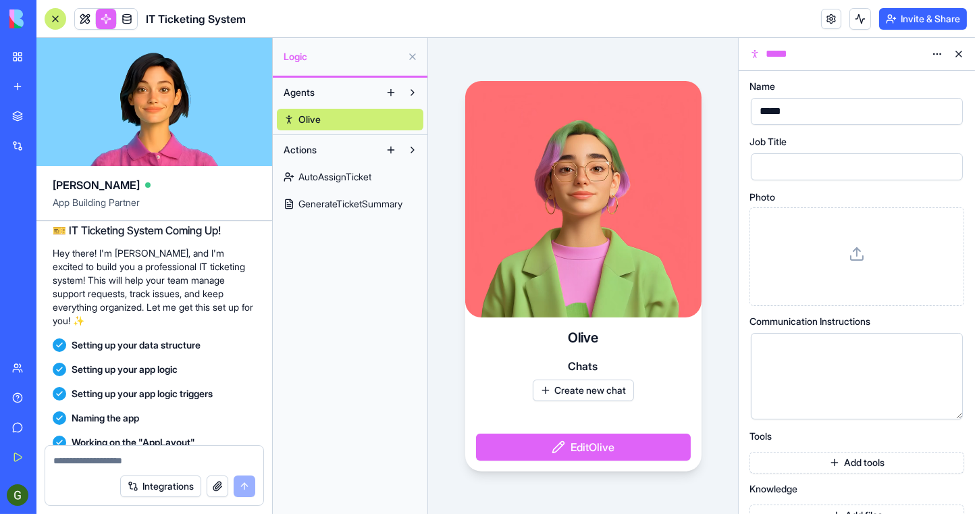
click at [106, 22] on link at bounding box center [106, 19] width 20 height 20
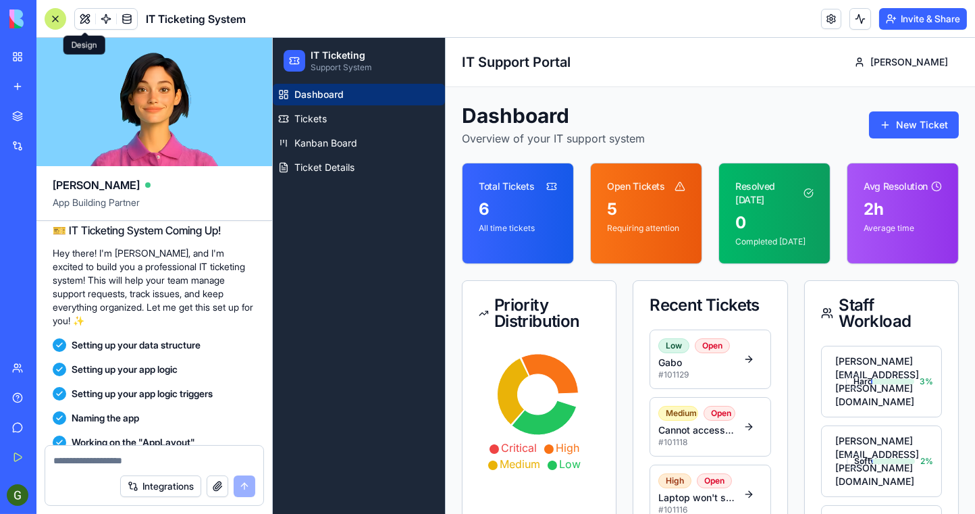
click at [81, 17] on button at bounding box center [85, 19] width 20 height 20
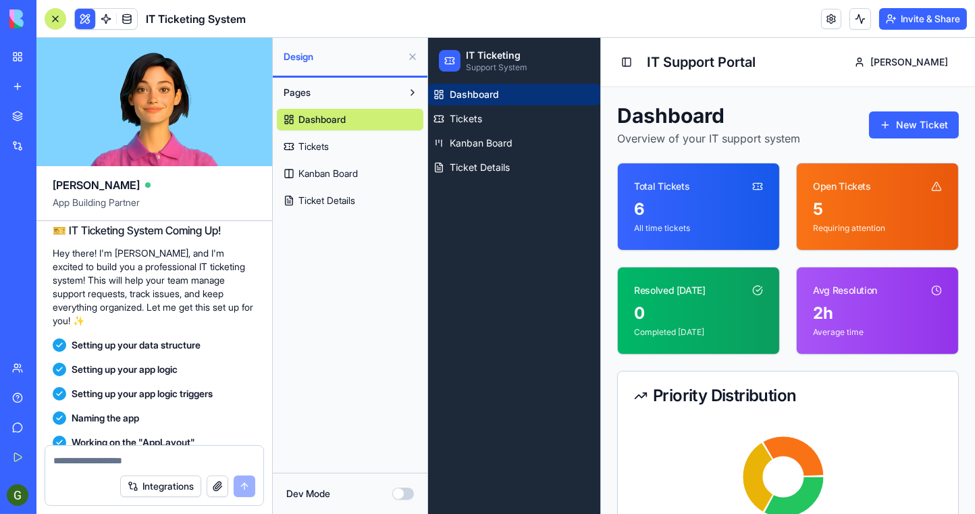
click at [81, 17] on button at bounding box center [85, 19] width 20 height 20
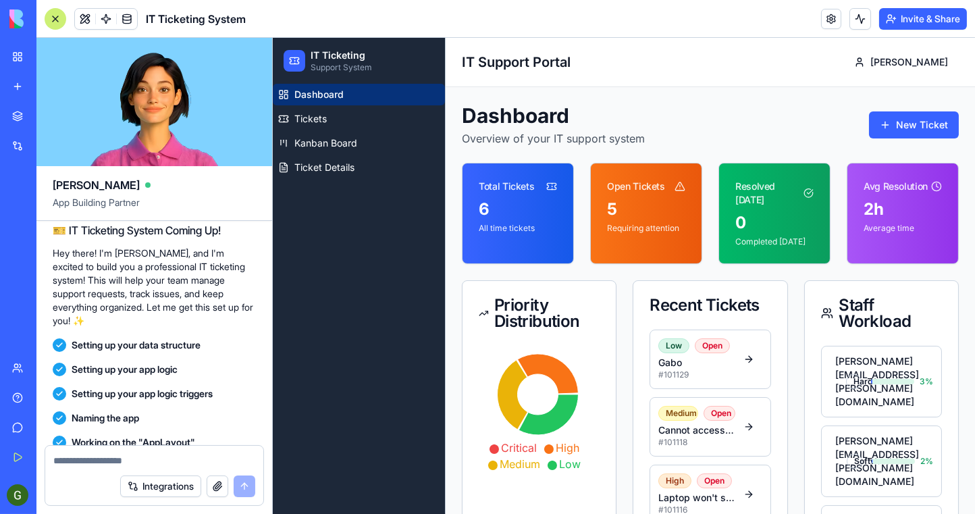
click at [81, 17] on button at bounding box center [85, 19] width 20 height 20
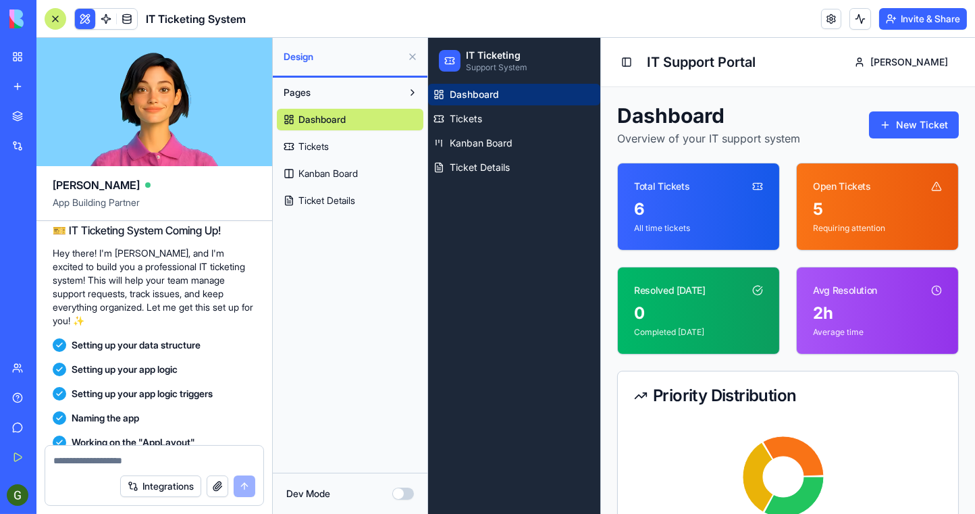
click at [492, 97] on span "Dashboard" at bounding box center [473, 95] width 49 height 14
click at [379, 122] on link "Dashboard" at bounding box center [350, 120] width 147 height 22
click at [412, 59] on button at bounding box center [413, 57] width 22 height 22
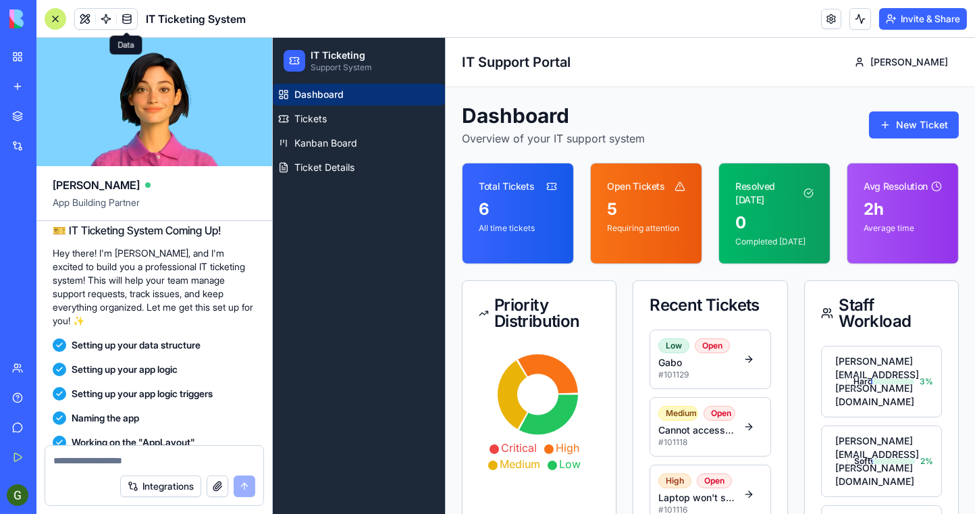
click at [129, 16] on span at bounding box center [127, 19] width 38 height 38
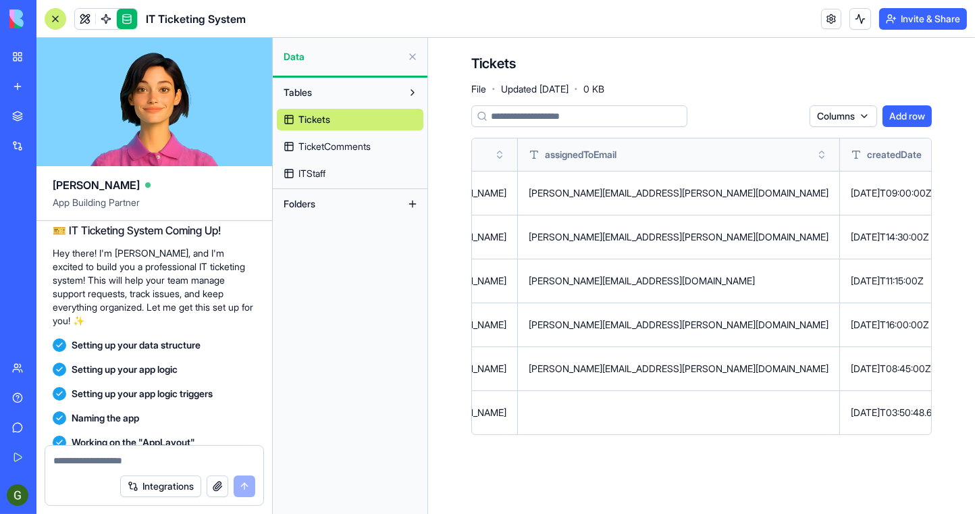
scroll to position [0, 1415]
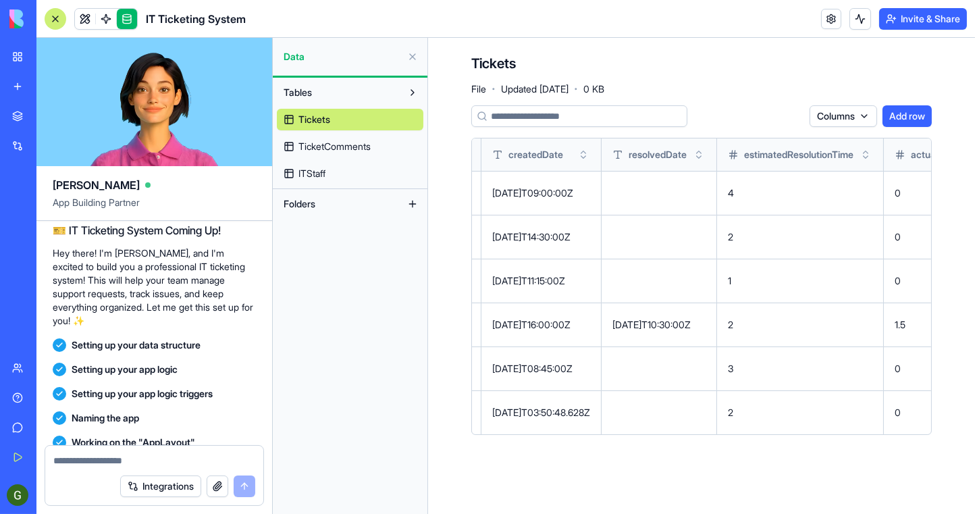
click at [907, 124] on button "Add row" at bounding box center [906, 116] width 49 height 22
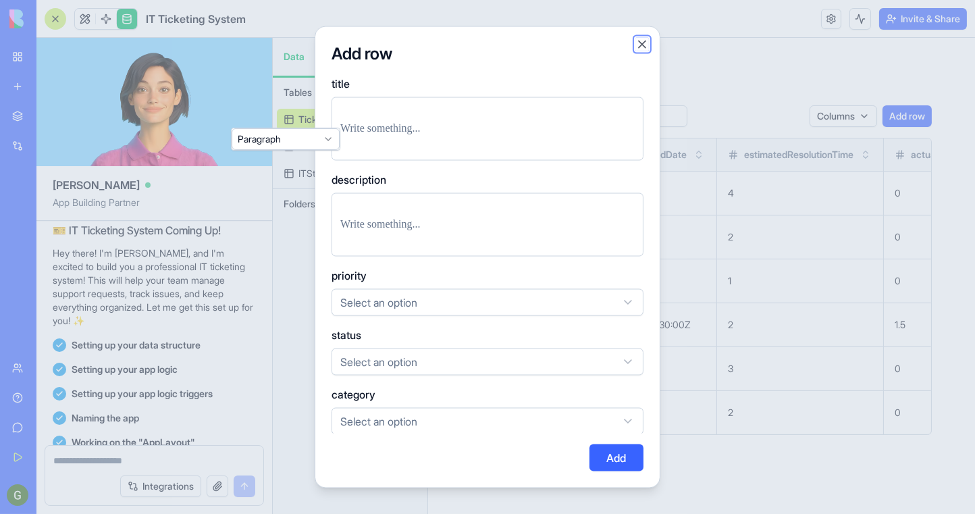
click at [639, 45] on button "Close" at bounding box center [642, 44] width 14 height 14
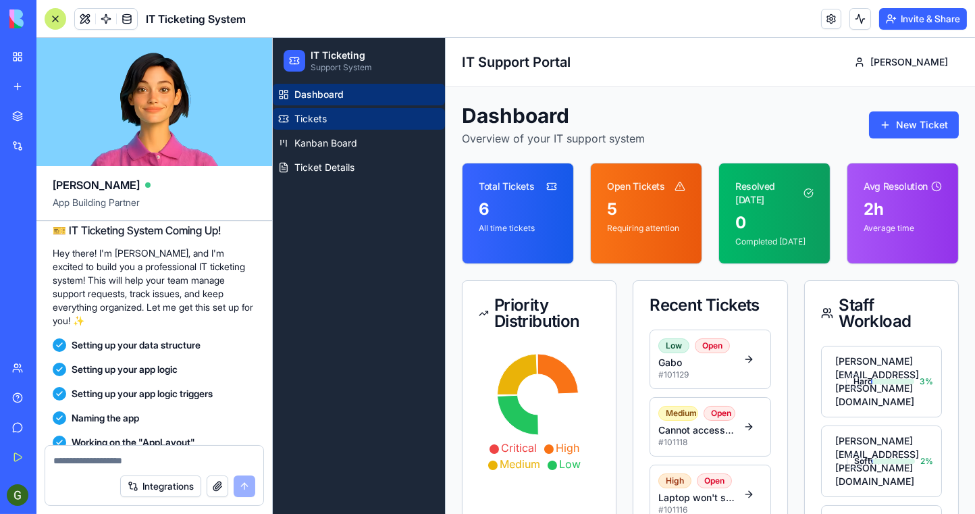
click at [312, 120] on span "Tickets" at bounding box center [310, 119] width 32 height 14
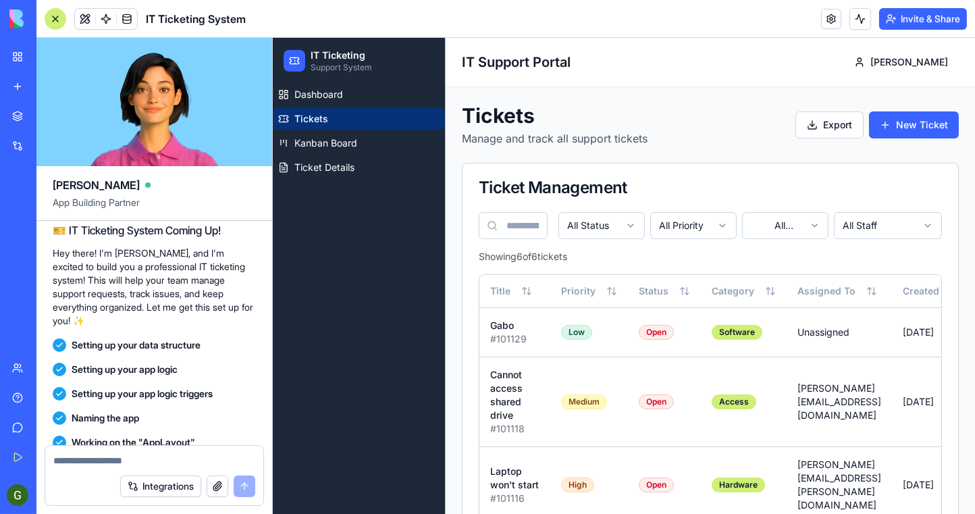
click at [80, 21] on img at bounding box center [51, 18] width 84 height 19
